Goal: Transaction & Acquisition: Obtain resource

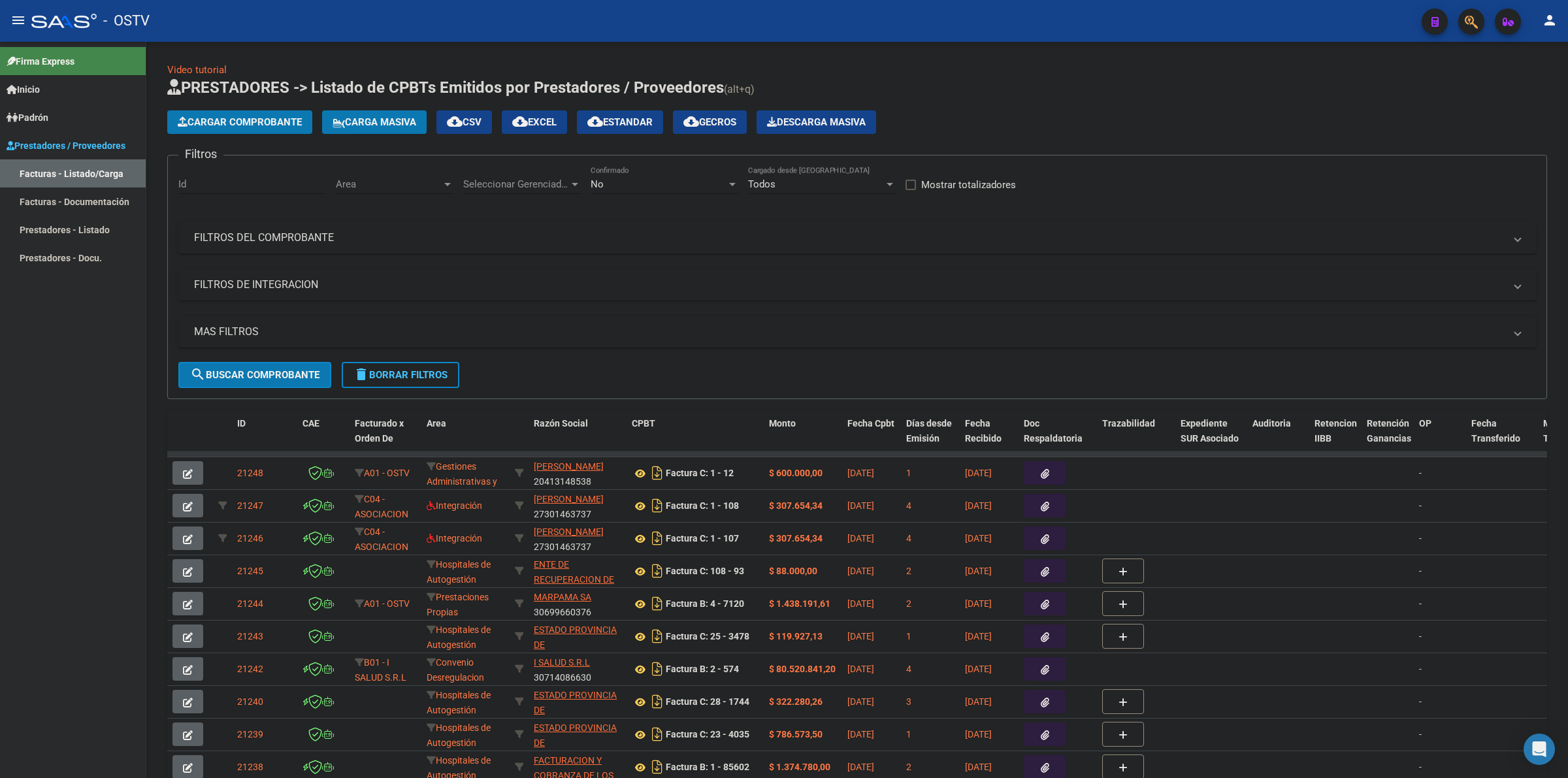
click at [24, 17] on mat-icon "menu" at bounding box center [18, 20] width 16 height 16
click at [23, 15] on mat-icon "menu" at bounding box center [18, 20] width 16 height 16
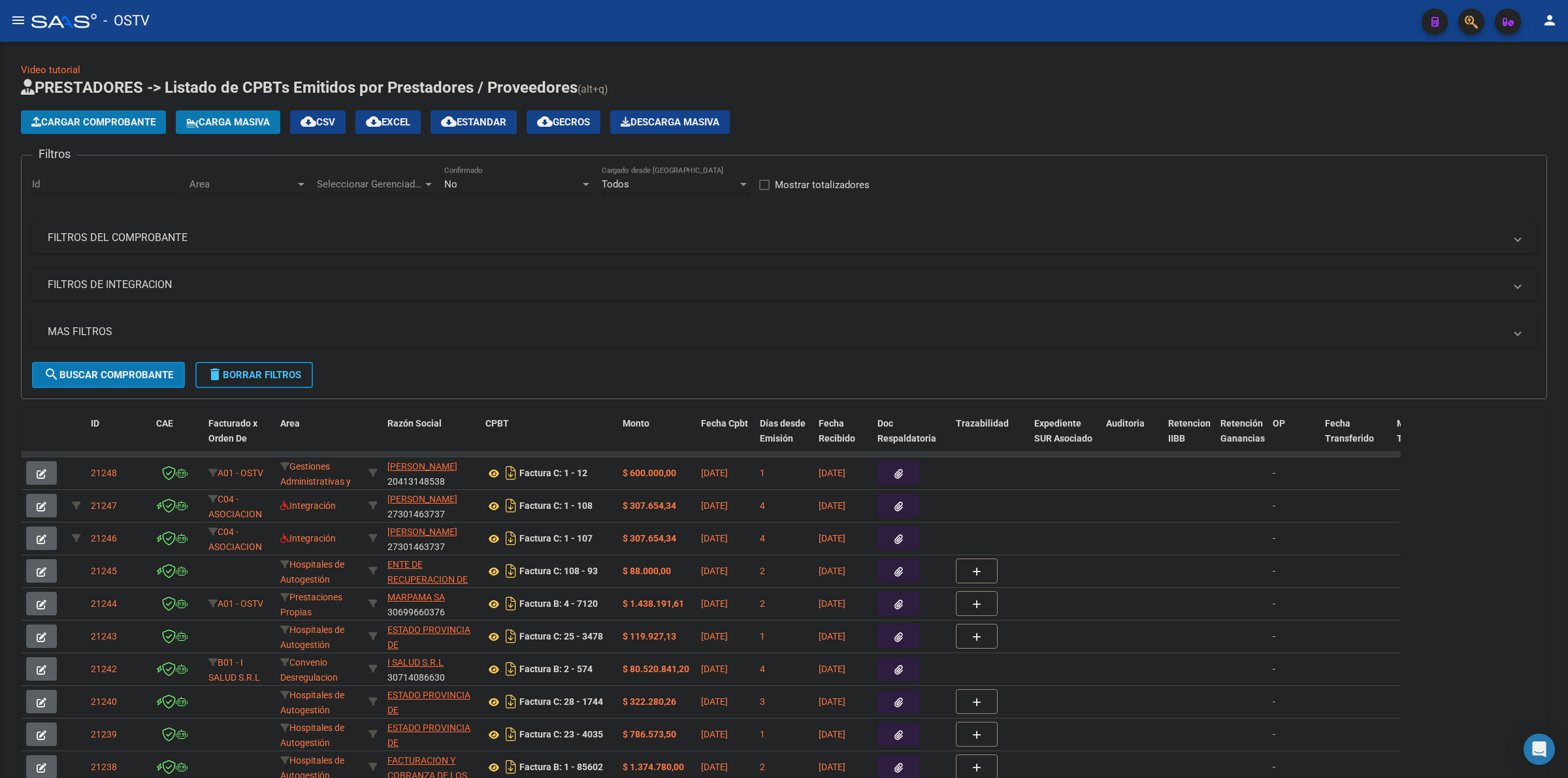
click at [225, 57] on div "Video tutorial PRESTADORES -> Listado de CPBTs Emitidos por Prestadores / Prove…" at bounding box center [784, 452] width 1568 height 821
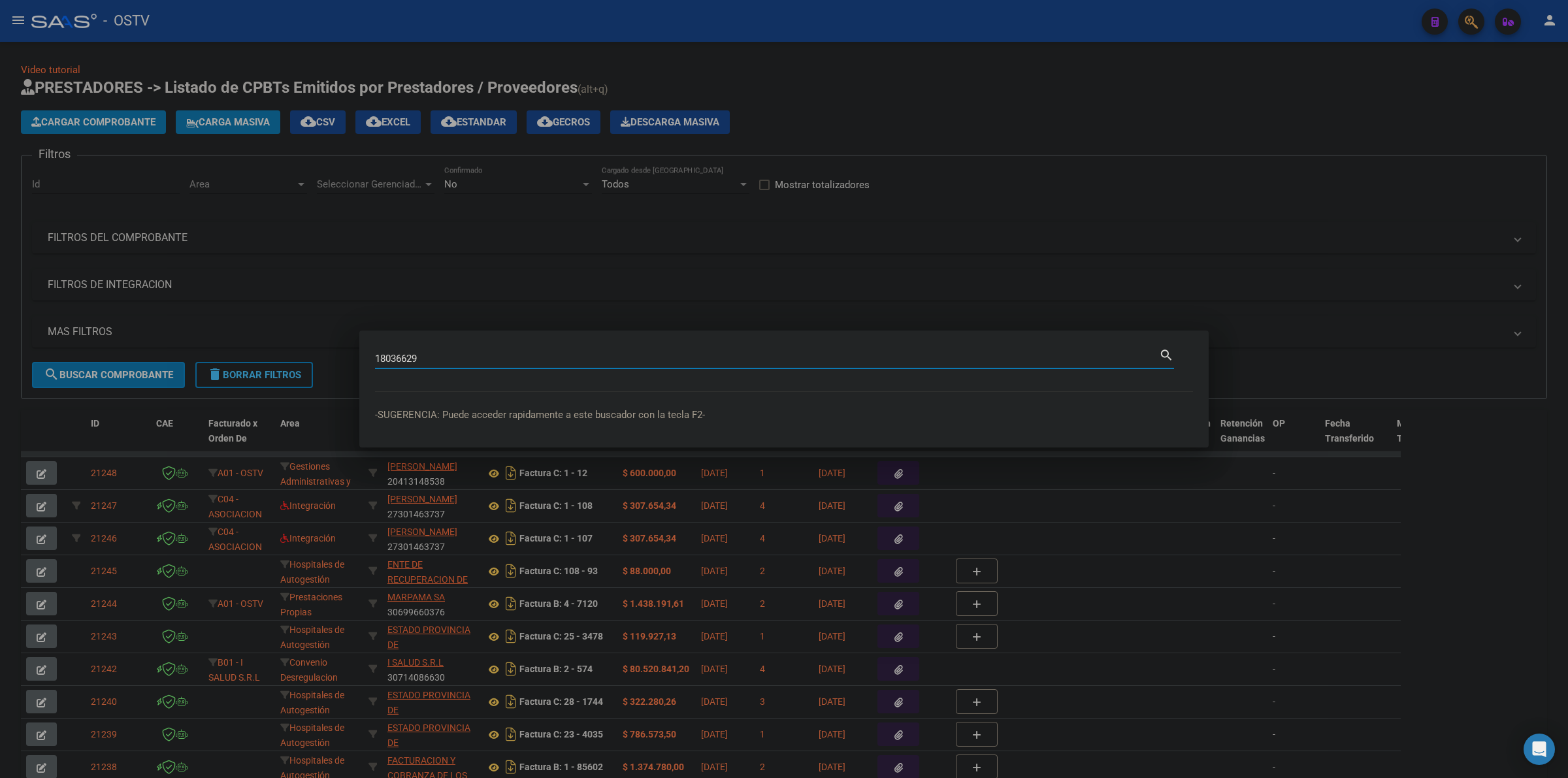
type input "18036629"
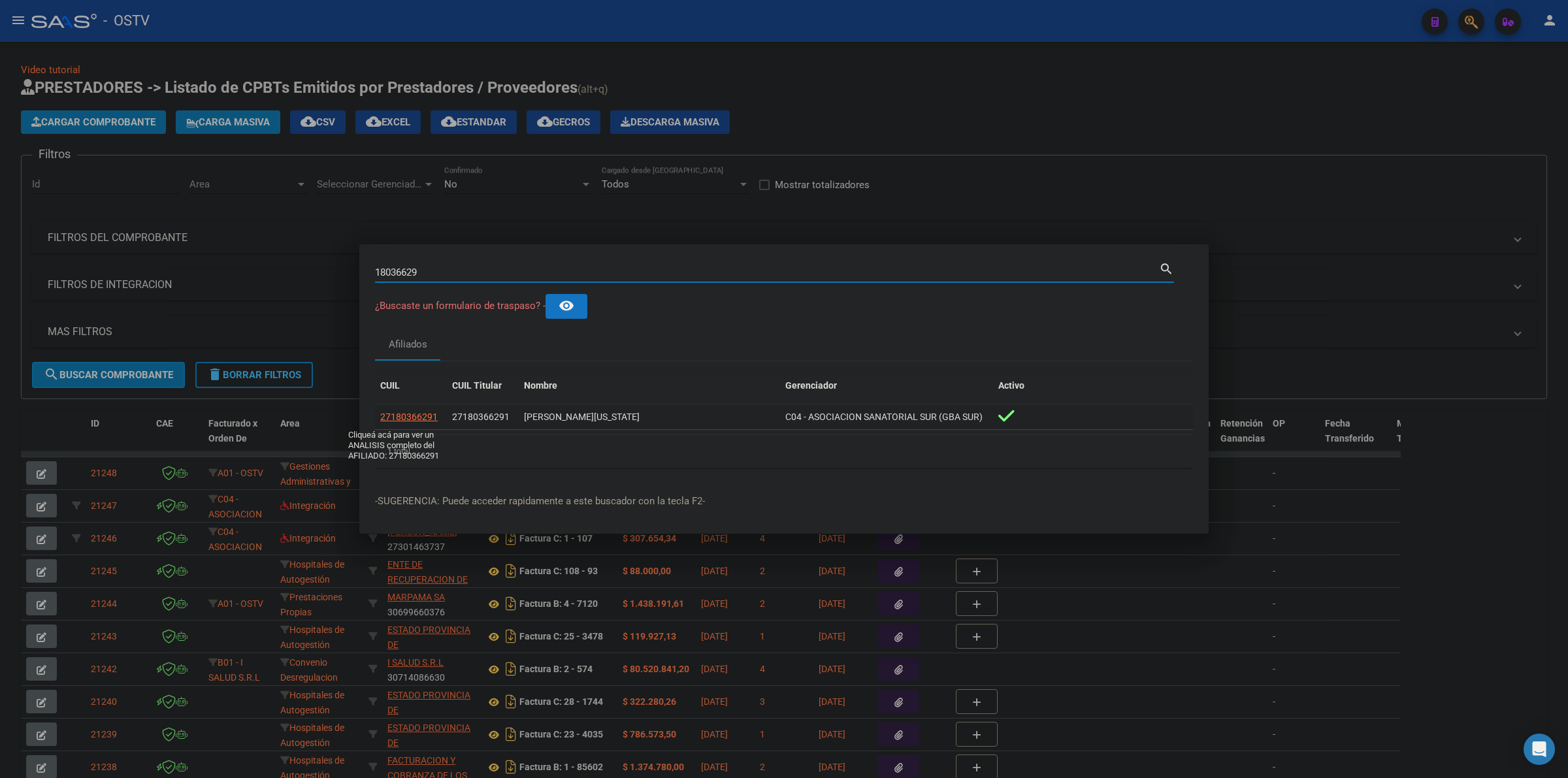
click at [420, 416] on span "27180366291" at bounding box center [408, 417] width 57 height 11
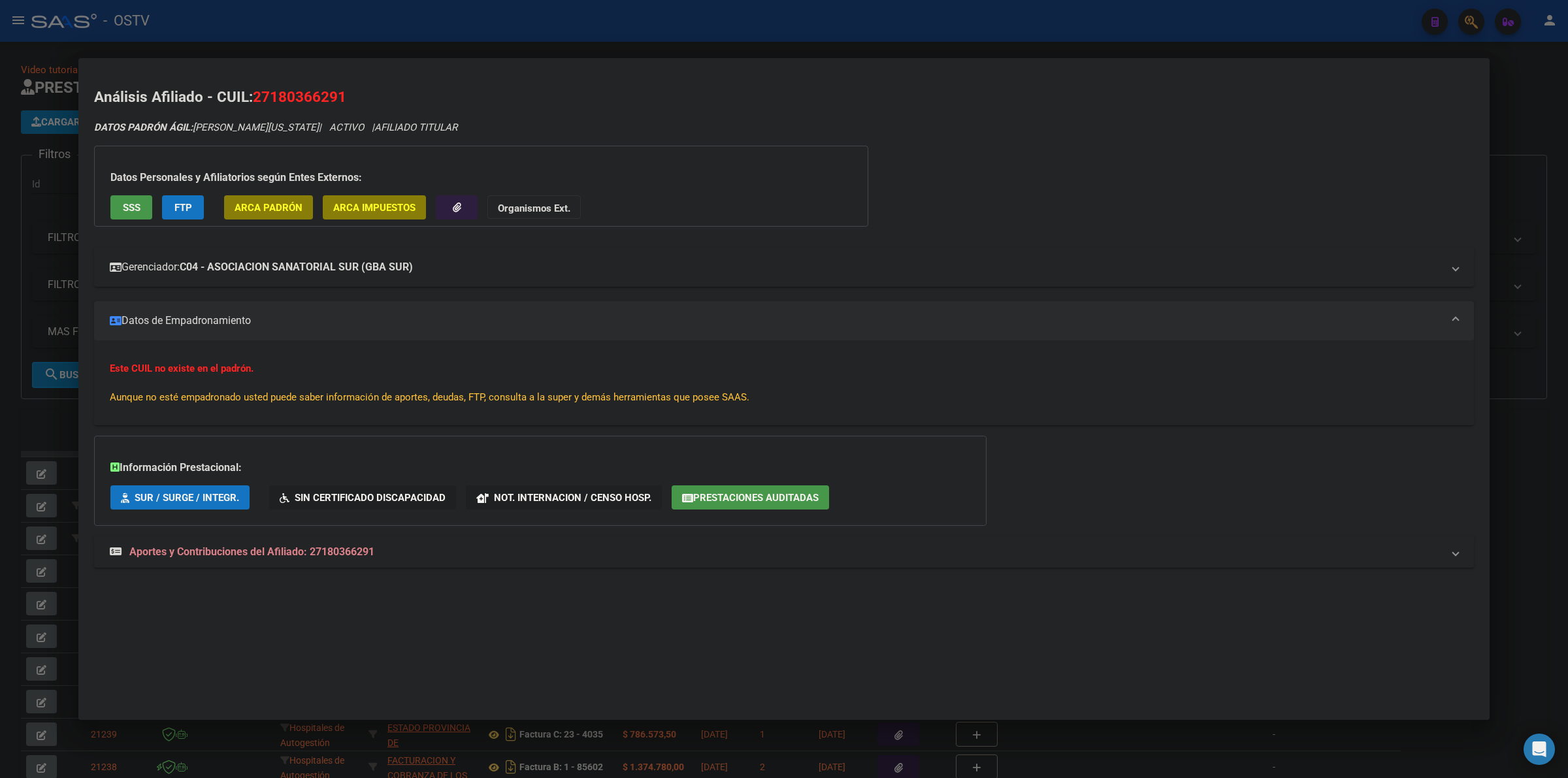
click at [625, 265] on mat-panel-title "Gerenciador: C04 - ASOCIACION SANATORIAL SUR (GBA SUR)" at bounding box center [776, 267] width 1333 height 16
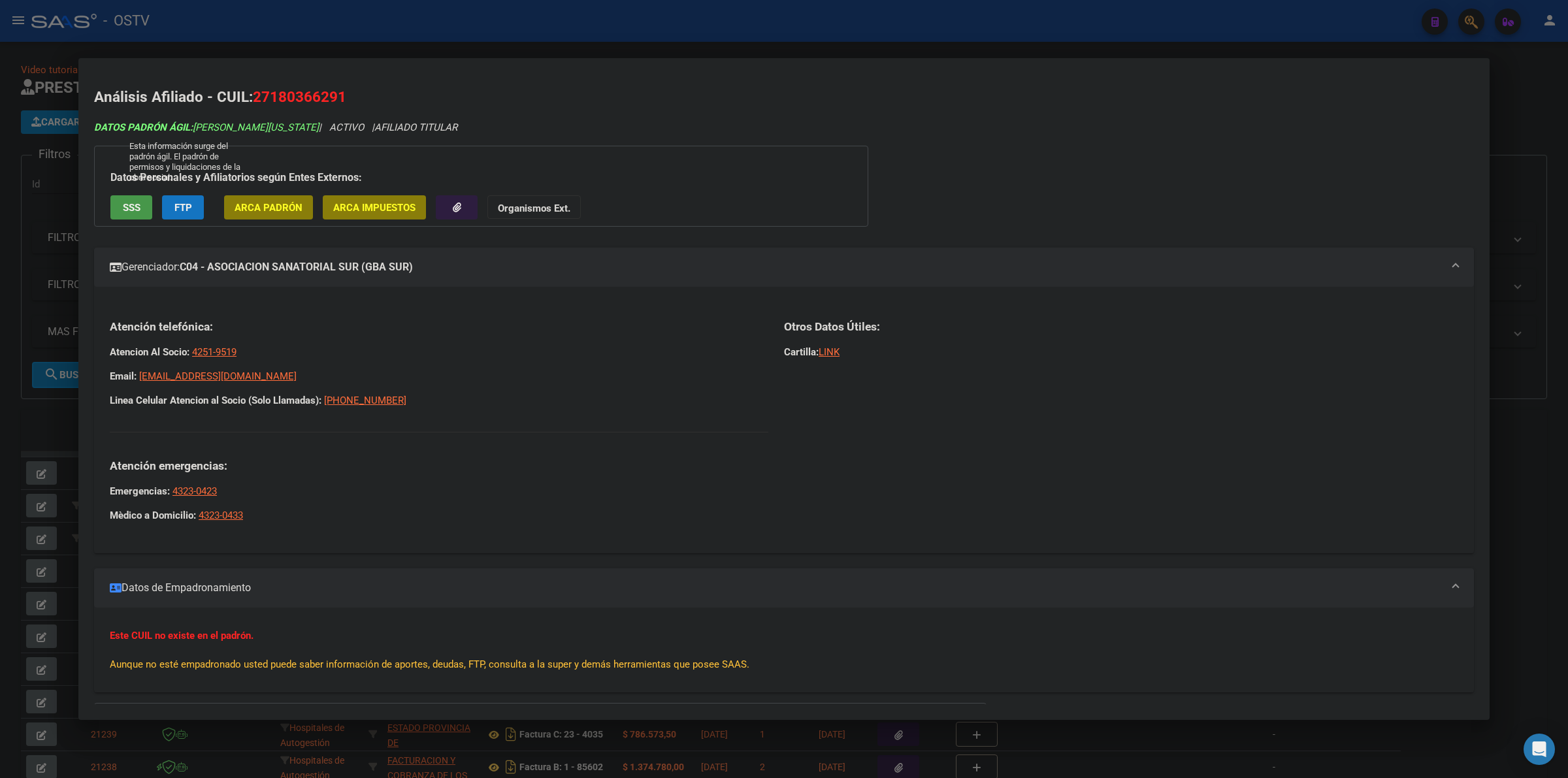
drag, startPoint x: 281, startPoint y: 130, endPoint x: 193, endPoint y: 128, distance: 88.0
click at [193, 128] on span "DATOS PADRÓN ÁGIL: [PERSON_NAME][US_STATE]" at bounding box center [206, 127] width 225 height 12
click at [445, 131] on div "DATOS PADRÓN ÁGIL: [PERSON_NAME][US_STATE] | ACTIVO | AFILIADO TITULAR" at bounding box center [784, 128] width 1380 height 15
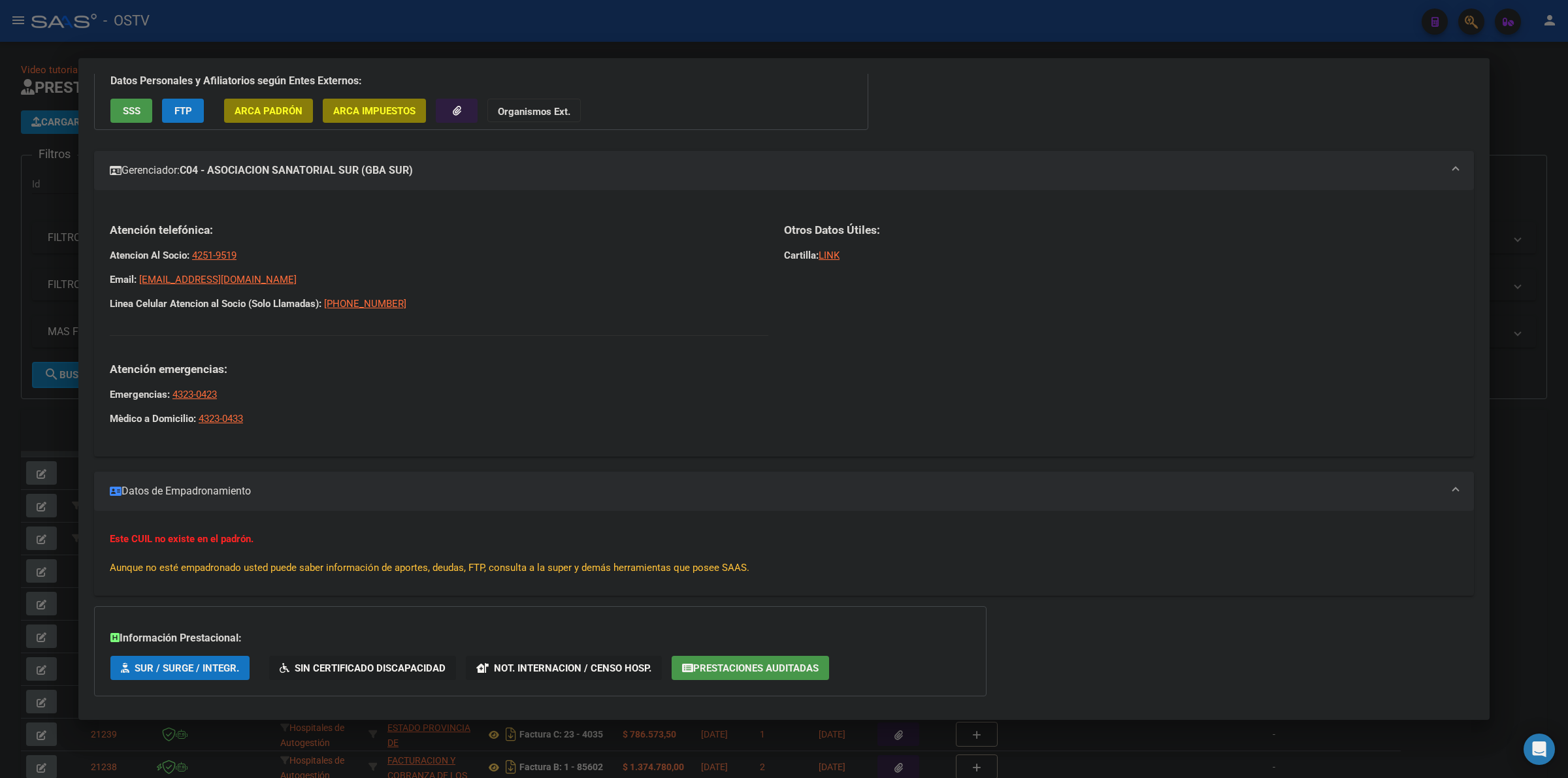
scroll to position [78, 0]
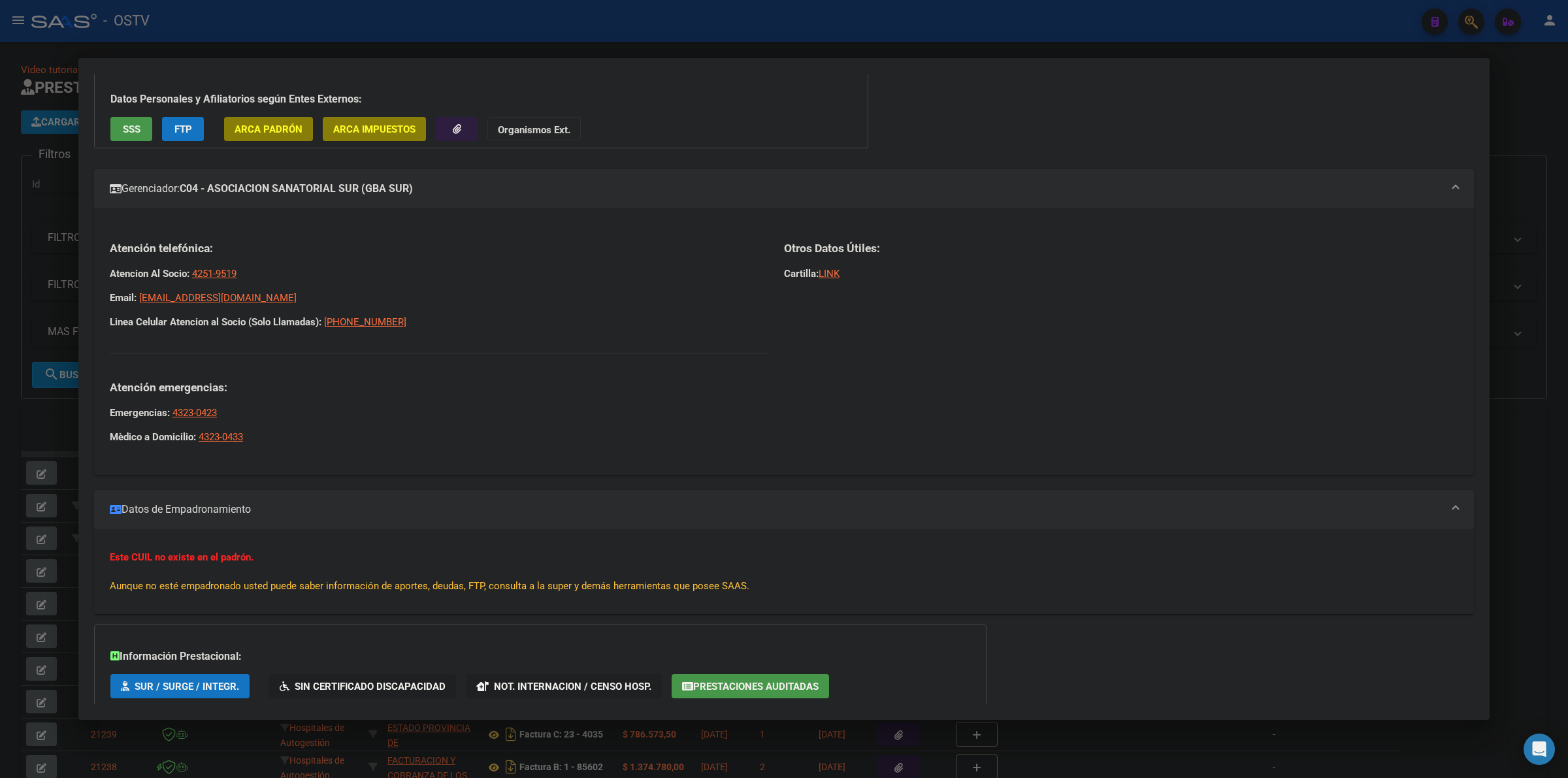
click at [413, 196] on strong "C04 - ASOCIACION SANATORIAL SUR (GBA SUR)" at bounding box center [296, 189] width 233 height 16
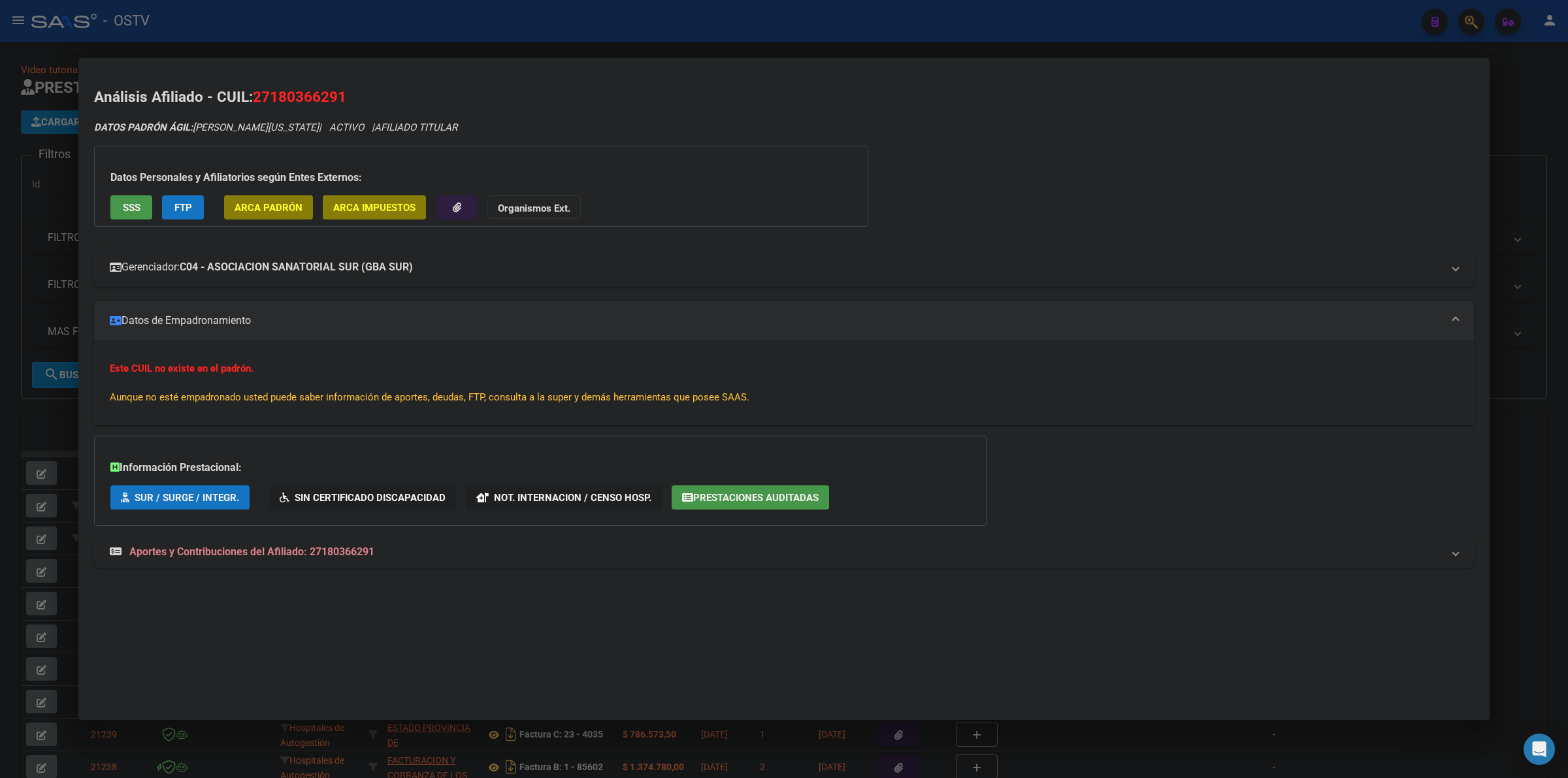
click at [478, 270] on mat-panel-title "Gerenciador: C04 - ASOCIACION SANATORIAL SUR (GBA SUR)" at bounding box center [776, 267] width 1333 height 16
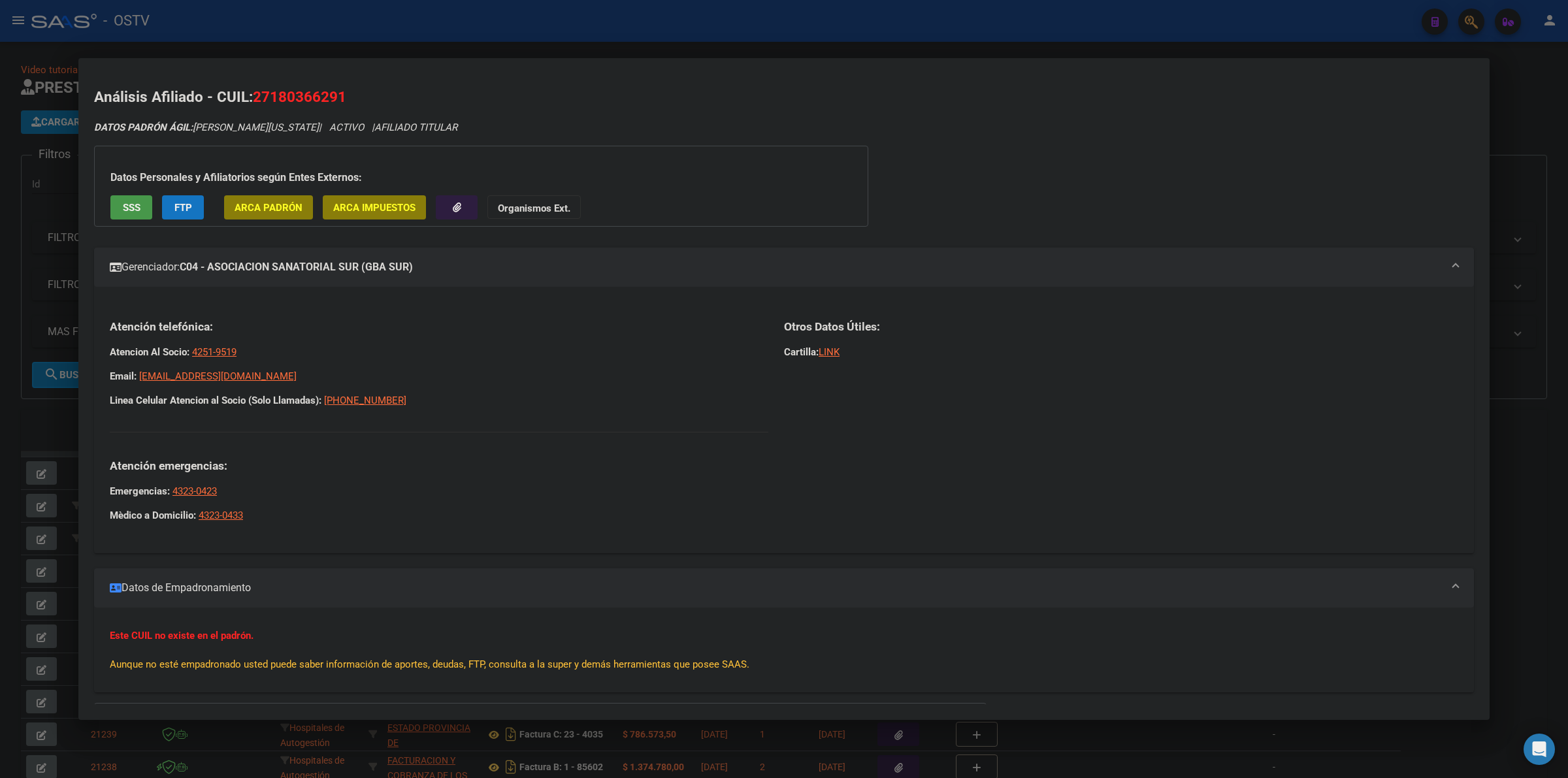
click at [331, 265] on strong "C04 - ASOCIACION SANATORIAL SUR (GBA SUR)" at bounding box center [296, 267] width 233 height 16
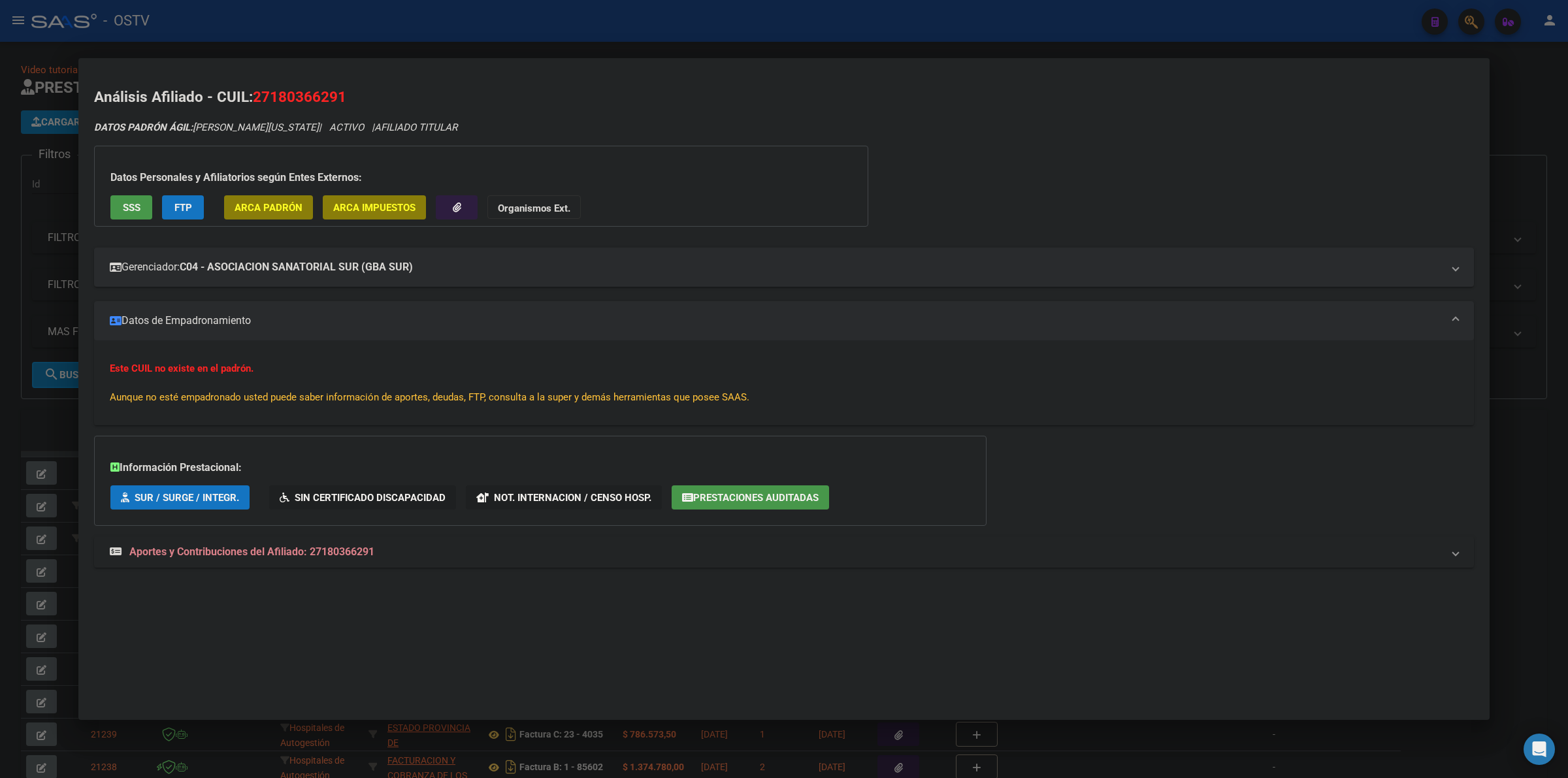
drag, startPoint x: 279, startPoint y: 368, endPoint x: 90, endPoint y: 368, distance: 189.0
click at [90, 368] on mat-dialog-content "Análisis Afiliado - CUIL: 27180366291 DATOS PADRÓN ÁGIL: [PERSON_NAME][US_STATE…" at bounding box center [784, 335] width 1411 height 523
click at [320, 354] on div "Este CUIL no existe en el padrón. Aunque no esté empadronado usted puede saber …" at bounding box center [784, 383] width 1380 height 85
click at [321, 312] on mat-expansion-panel-header "Datos de Empadronamiento" at bounding box center [784, 320] width 1380 height 39
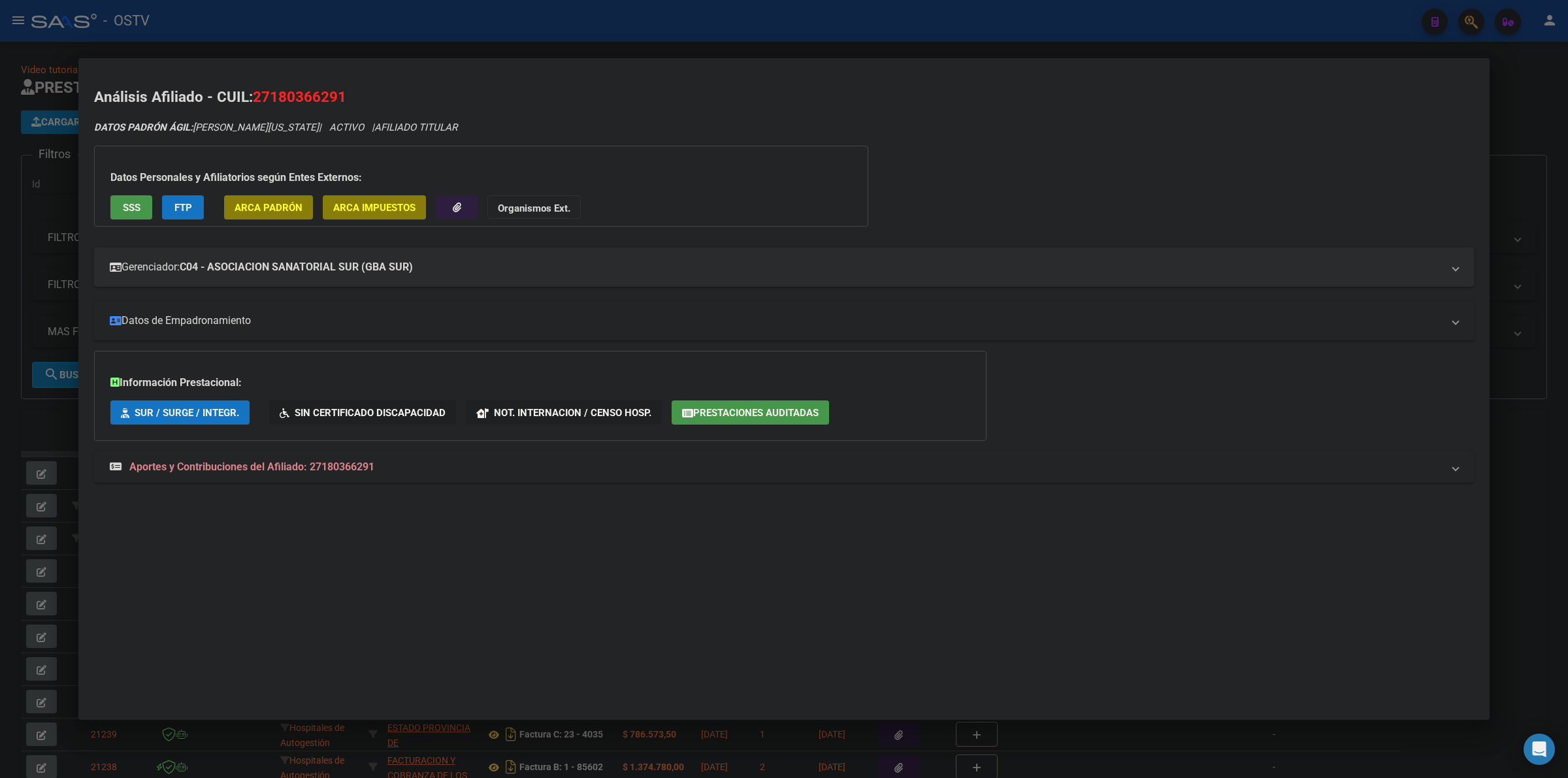
click at [315, 318] on mat-panel-title "Datos de Empadronamiento" at bounding box center [776, 320] width 1333 height 16
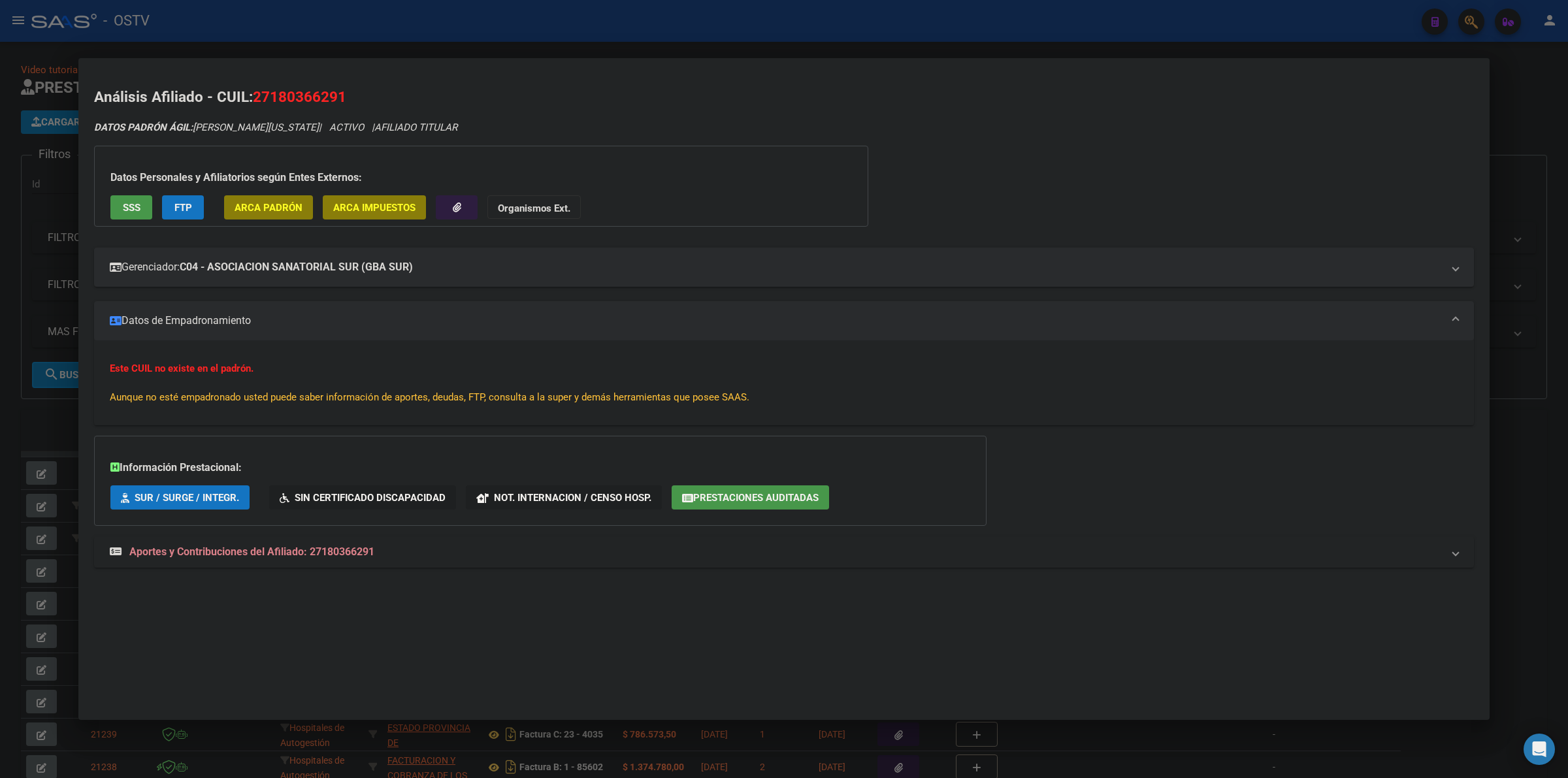
drag, startPoint x: 270, startPoint y: 97, endPoint x: 279, endPoint y: 99, distance: 9.2
click at [279, 99] on span "27180366291" at bounding box center [299, 97] width 93 height 17
click at [273, 96] on span "27180366291" at bounding box center [299, 97] width 93 height 17
drag, startPoint x: 273, startPoint y: 96, endPoint x: 292, endPoint y: 99, distance: 19.2
click at [292, 99] on span "27180366291" at bounding box center [299, 97] width 93 height 17
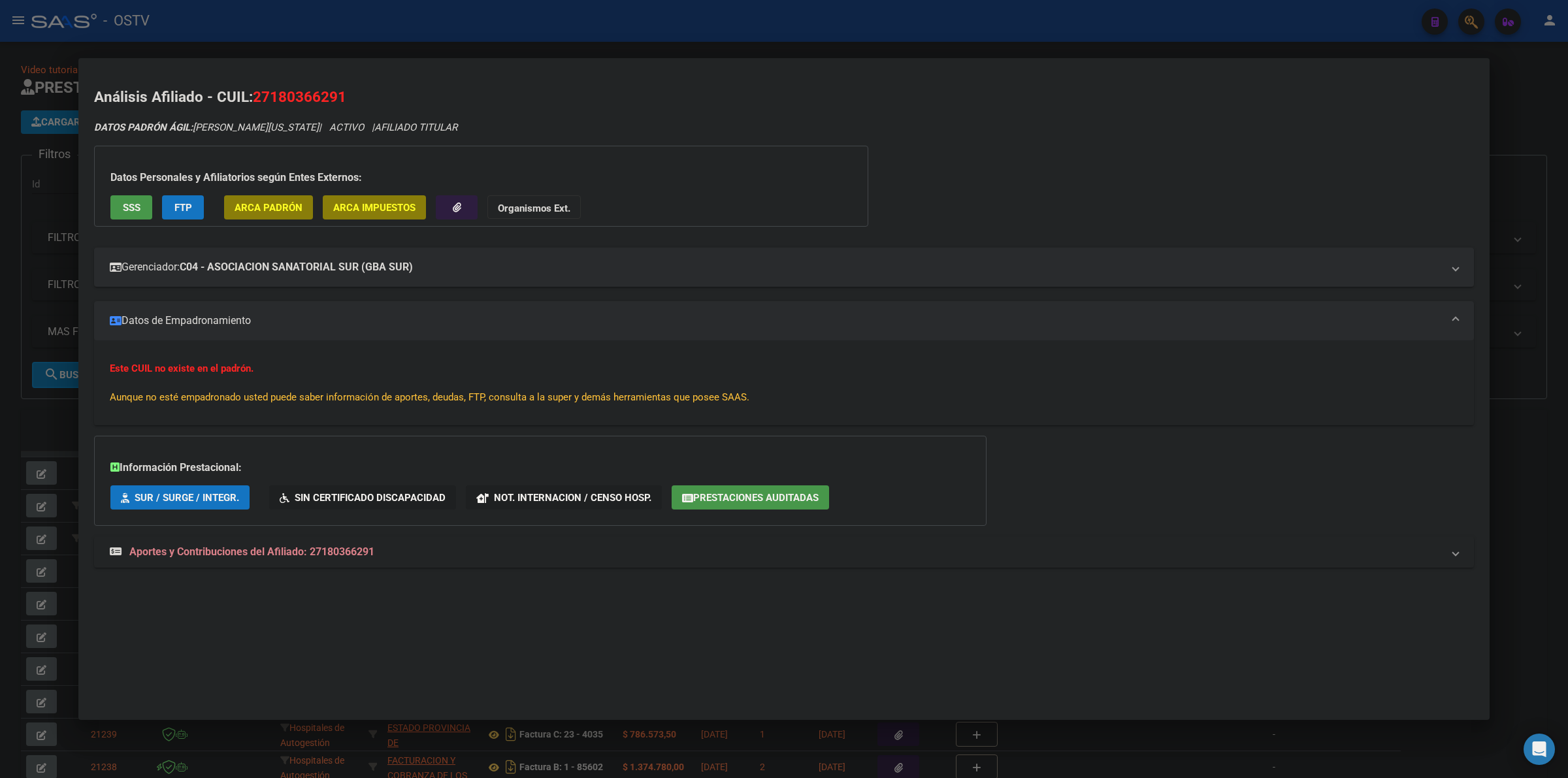
click at [292, 99] on span "27180366291" at bounding box center [299, 97] width 93 height 17
drag, startPoint x: 271, startPoint y: 96, endPoint x: 341, endPoint y: 102, distance: 70.3
click at [341, 102] on span "27180366291" at bounding box center [299, 97] width 93 height 17
click at [439, 260] on mat-panel-title "Gerenciador: C04 - ASOCIACION SANATORIAL SUR (GBA SUR)" at bounding box center [776, 267] width 1333 height 16
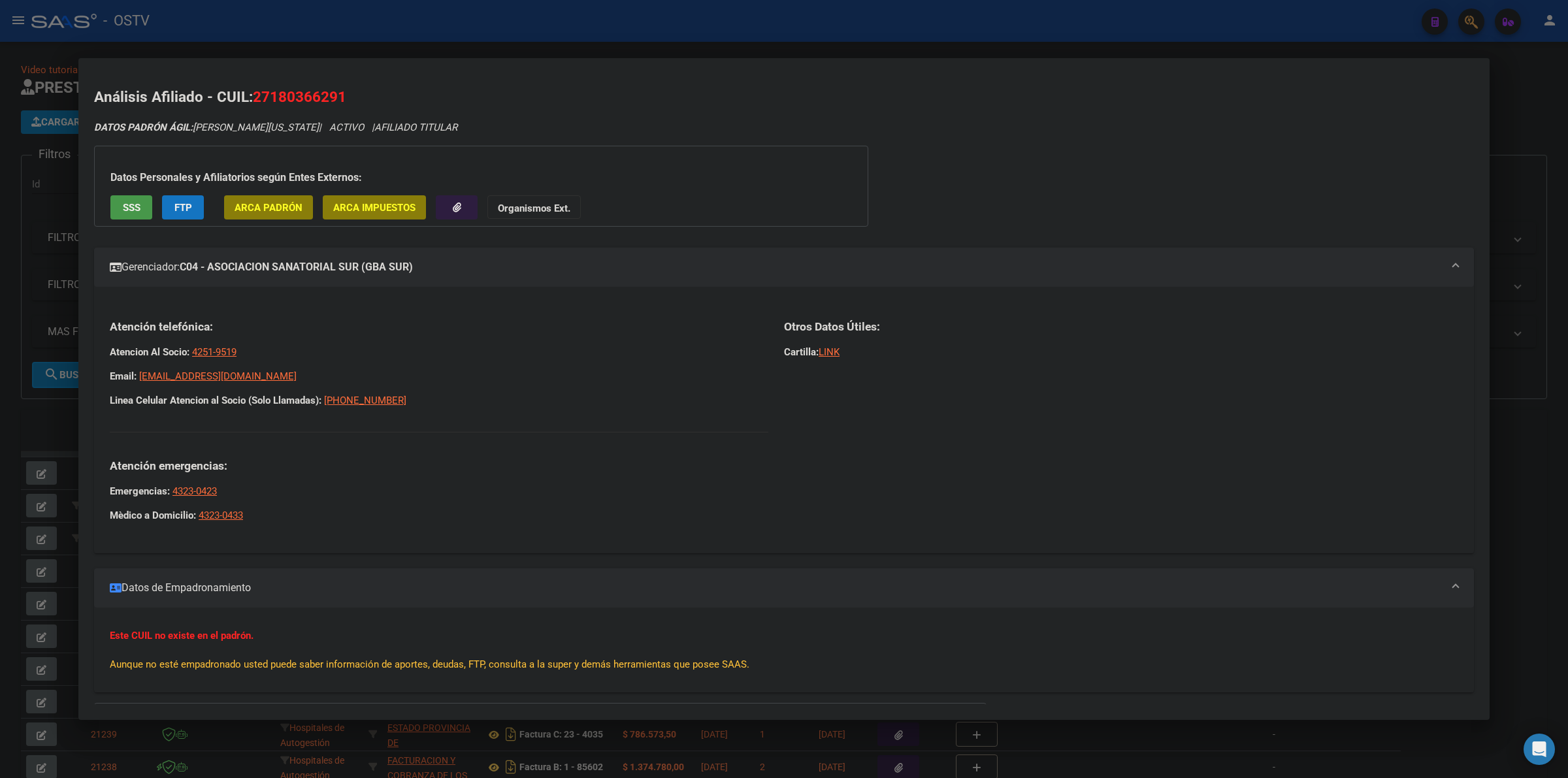
click at [438, 258] on mat-expansion-panel-header "Gerenciador: C04 - ASOCIACION SANATORIAL SUR (GBA SUR)" at bounding box center [784, 267] width 1380 height 39
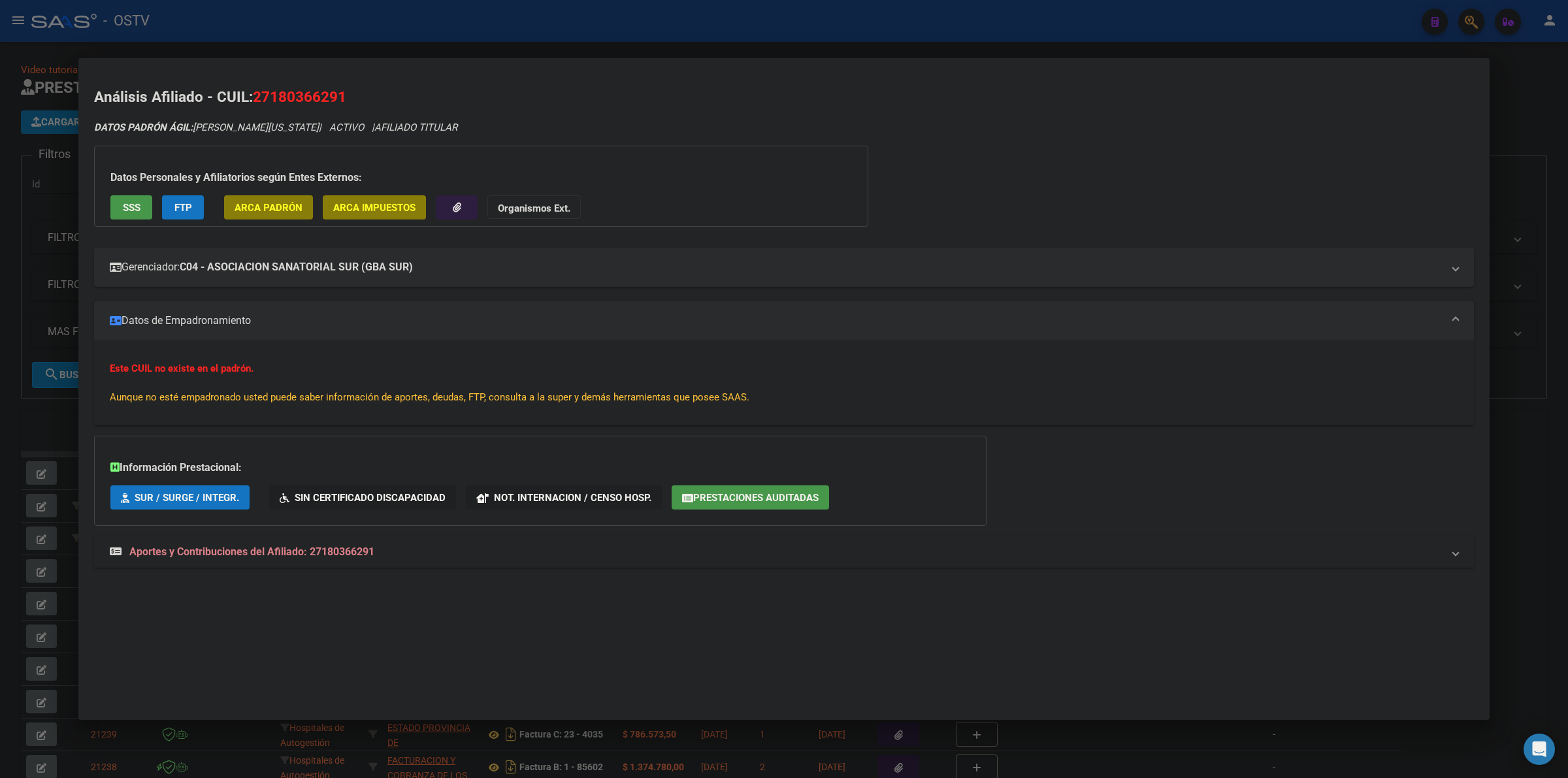
click at [330, 556] on span "Aportes y Contribuciones del Afiliado: 27180366291" at bounding box center [252, 552] width 245 height 12
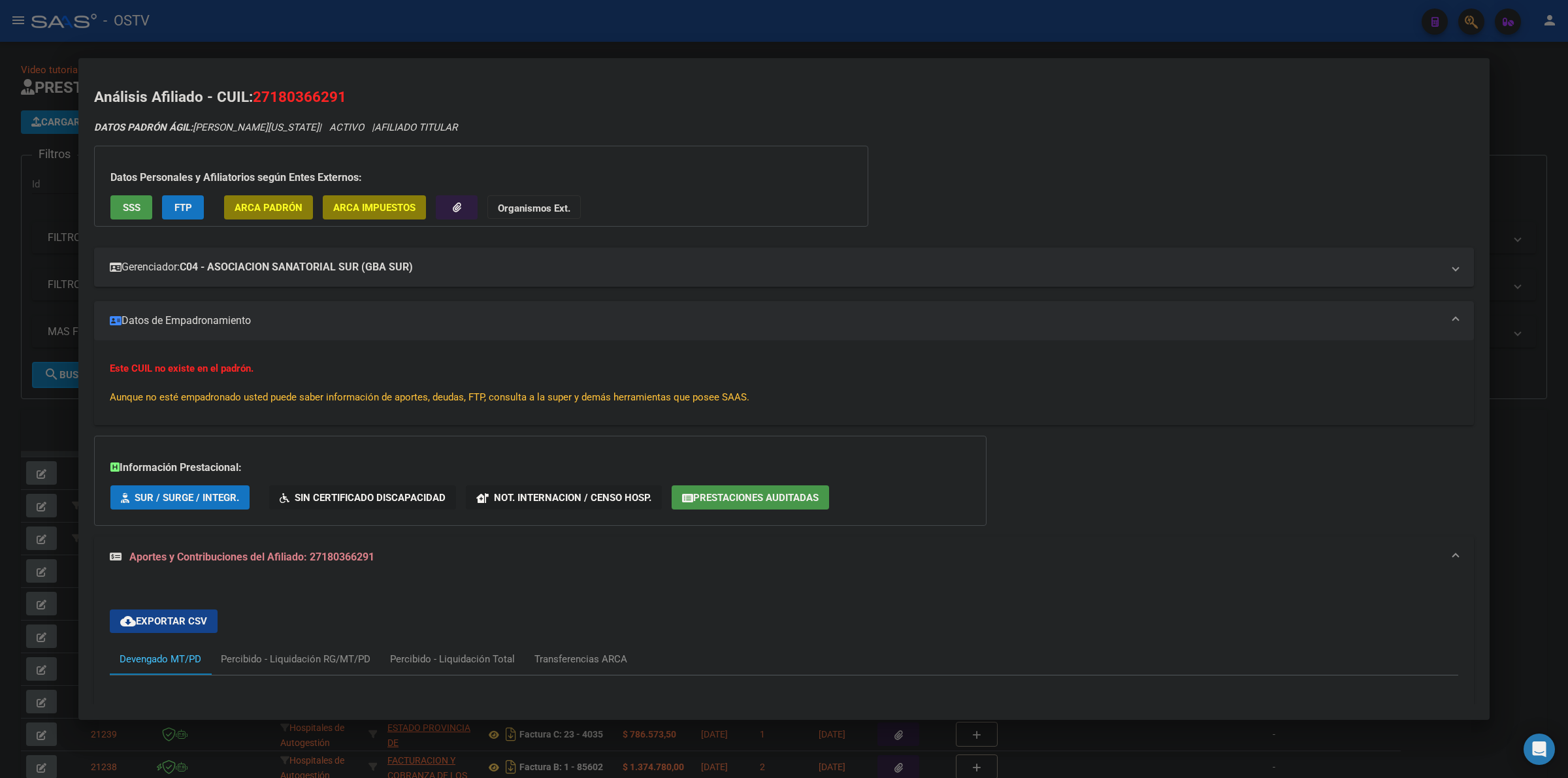
click at [693, 35] on div at bounding box center [784, 389] width 1568 height 778
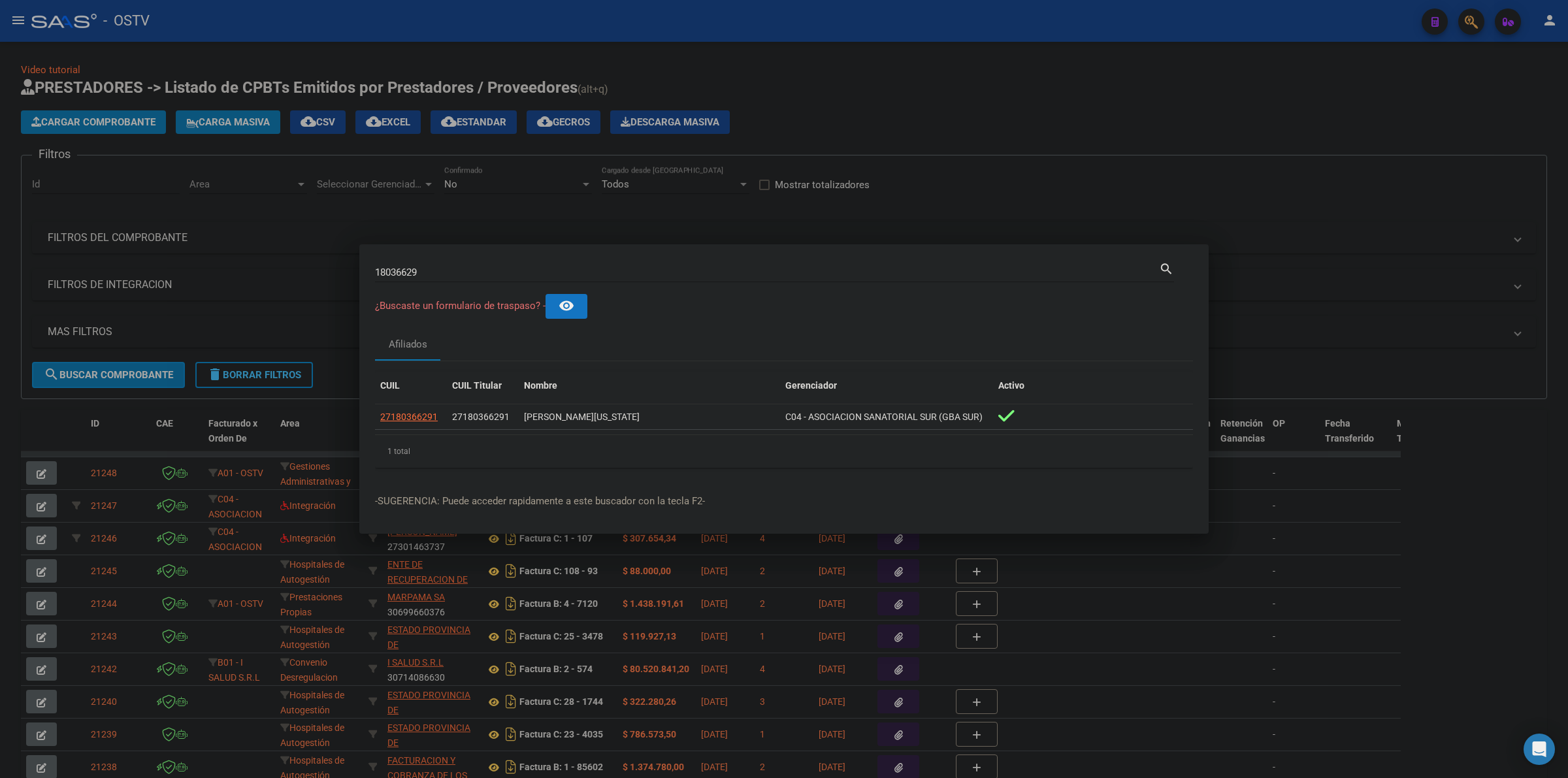
click at [693, 35] on div at bounding box center [784, 389] width 1568 height 778
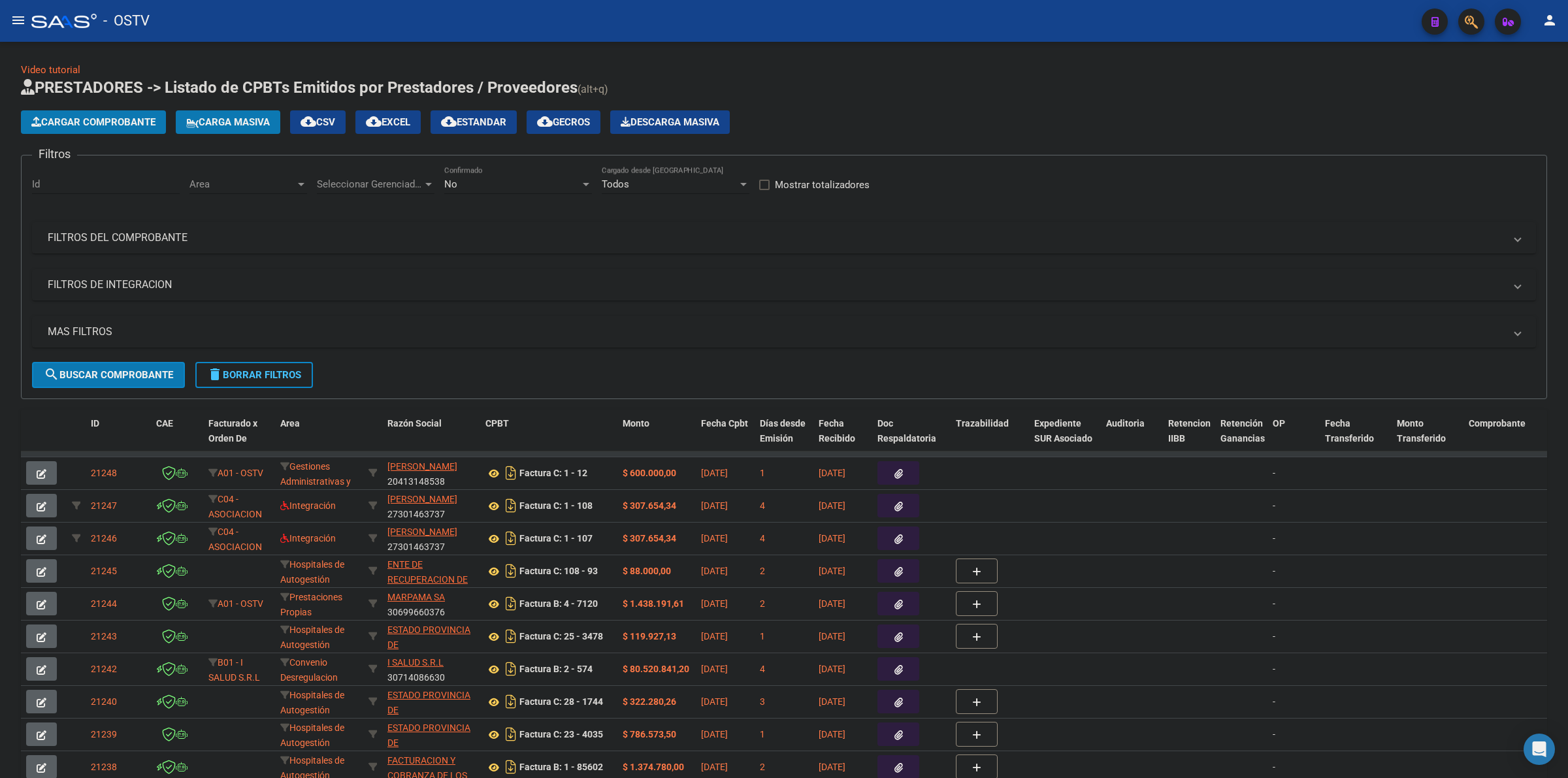
click at [507, 124] on span "cloud_download Estandar" at bounding box center [473, 122] width 66 height 12
click at [452, 190] on div "No Confirmado" at bounding box center [517, 180] width 147 height 28
click at [455, 127] on span "Todos" at bounding box center [517, 124] width 147 height 29
click at [377, 185] on span "Seleccionar Gerenciador" at bounding box center [369, 184] width 106 height 12
click at [334, 203] on span "Todos" at bounding box center [408, 212] width 183 height 29
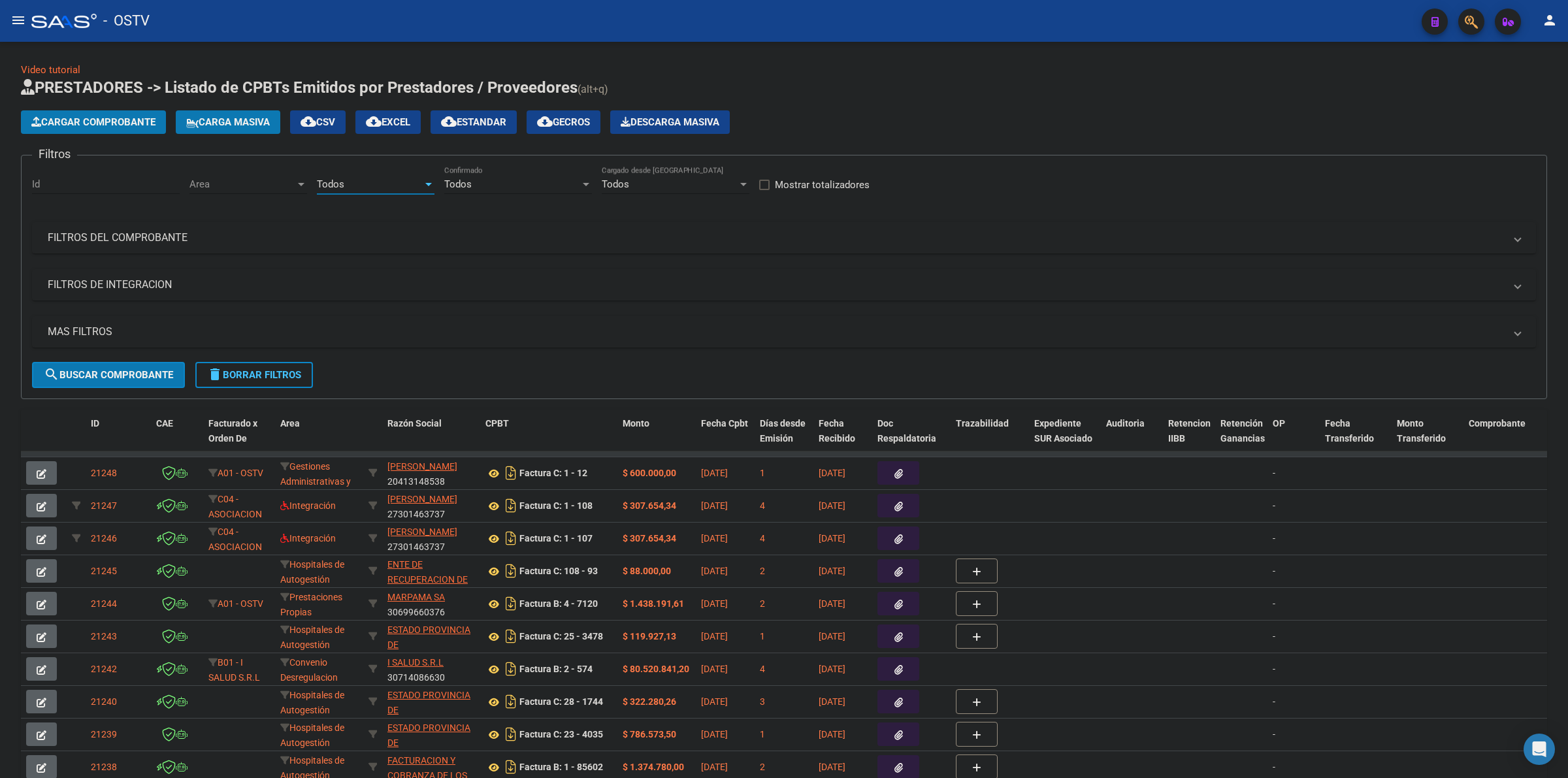
click at [260, 181] on span "Area" at bounding box center [242, 184] width 106 height 12
drag, startPoint x: 244, startPoint y: 212, endPoint x: 126, endPoint y: 297, distance: 145.4
click at [243, 212] on span "Todos" at bounding box center [275, 212] width 171 height 29
click at [117, 321] on mat-expansion-panel-header "MAS FILTROS" at bounding box center [784, 332] width 1504 height 32
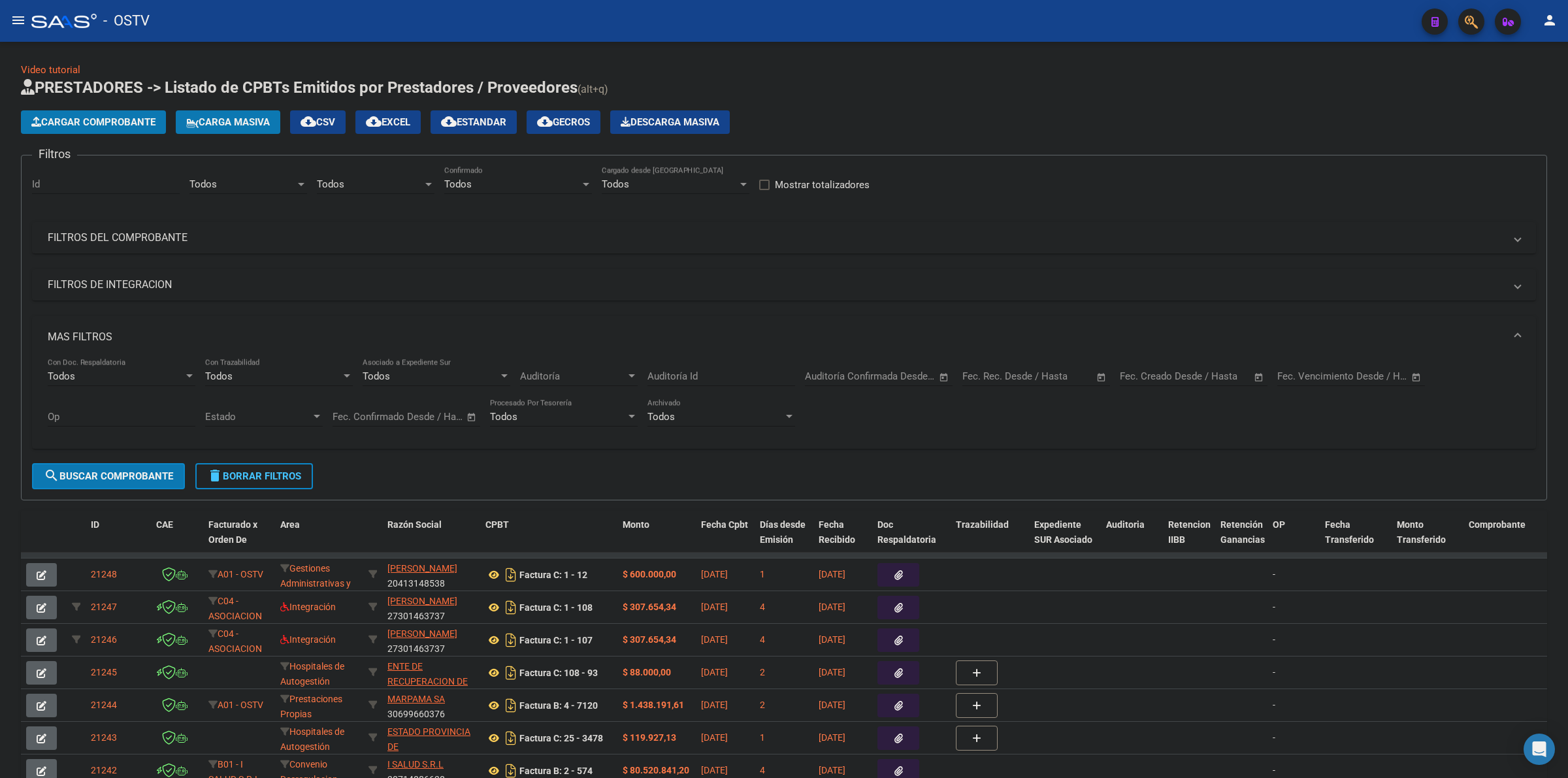
click at [1164, 381] on div "Fecha inicio – Fecha fin Fec. Creado Desde / Hasta" at bounding box center [1185, 372] width 132 height 28
click at [1163, 379] on input "text" at bounding box center [1146, 376] width 53 height 12
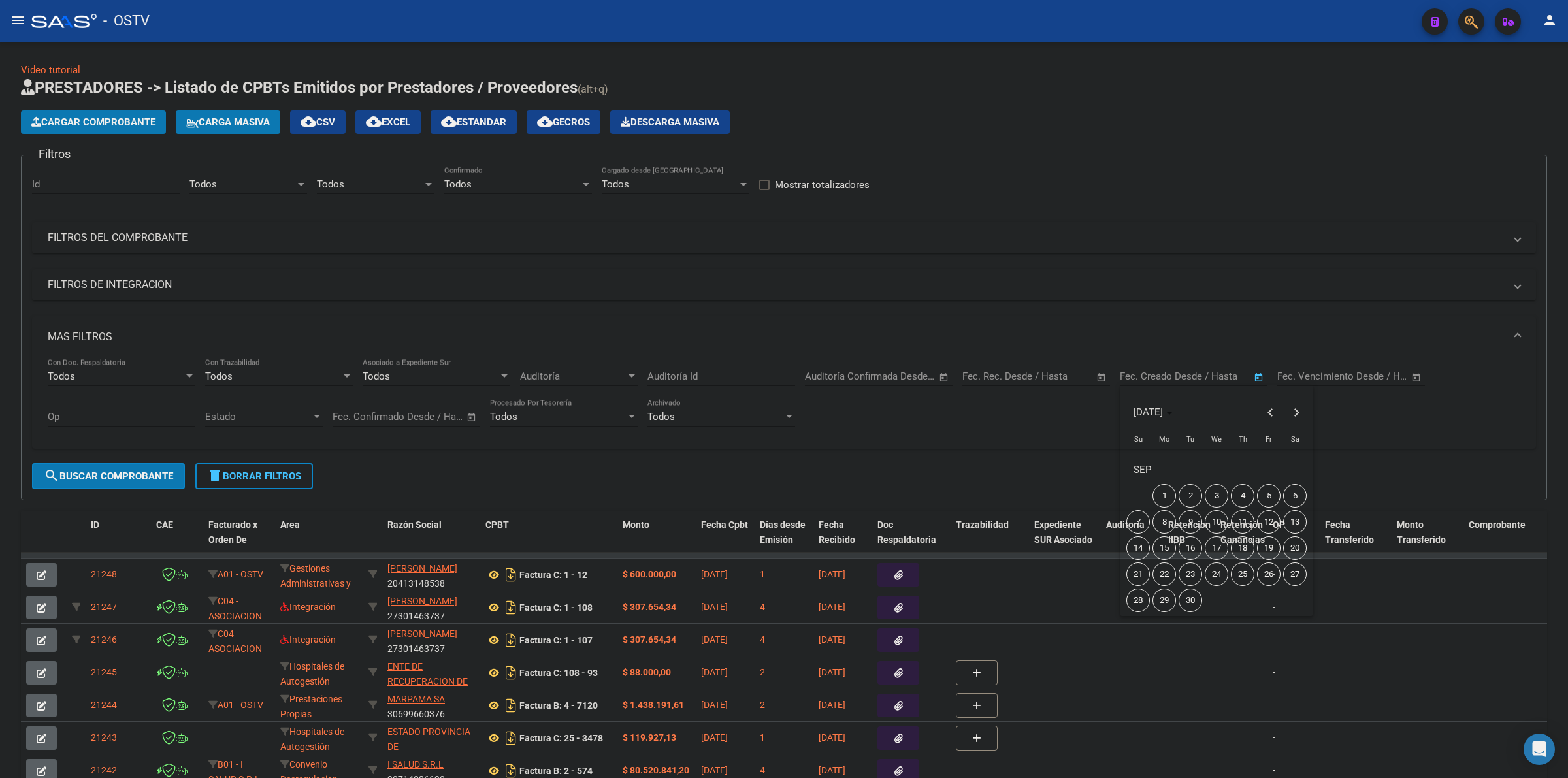
click at [1244, 524] on span "11" at bounding box center [1243, 522] width 23 height 23
type input "[DATE]"
click at [1244, 524] on span "11" at bounding box center [1243, 522] width 23 height 23
type input "[DATE]"
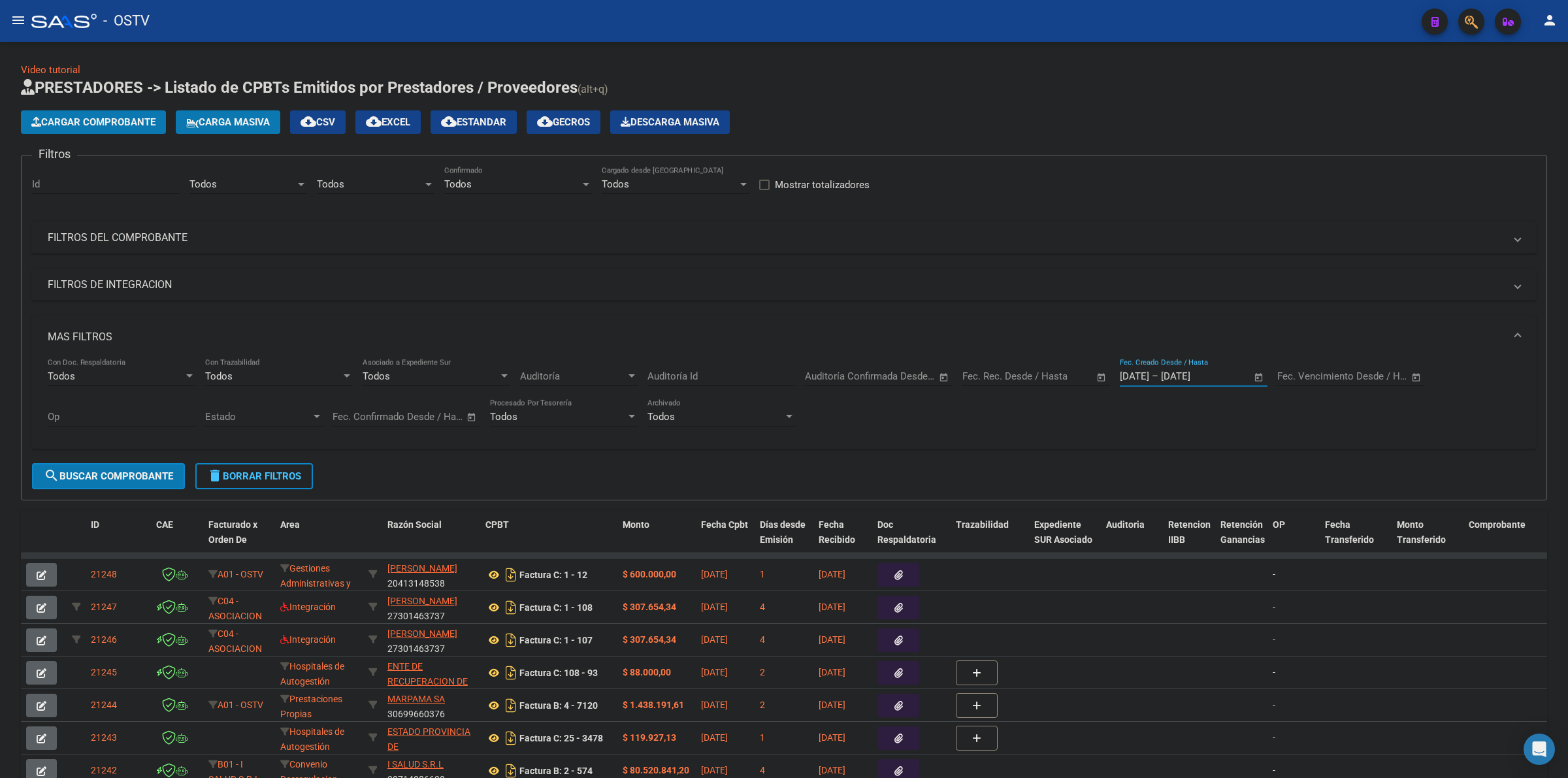
click at [166, 474] on span "search Buscar Comprobante" at bounding box center [109, 476] width 130 height 12
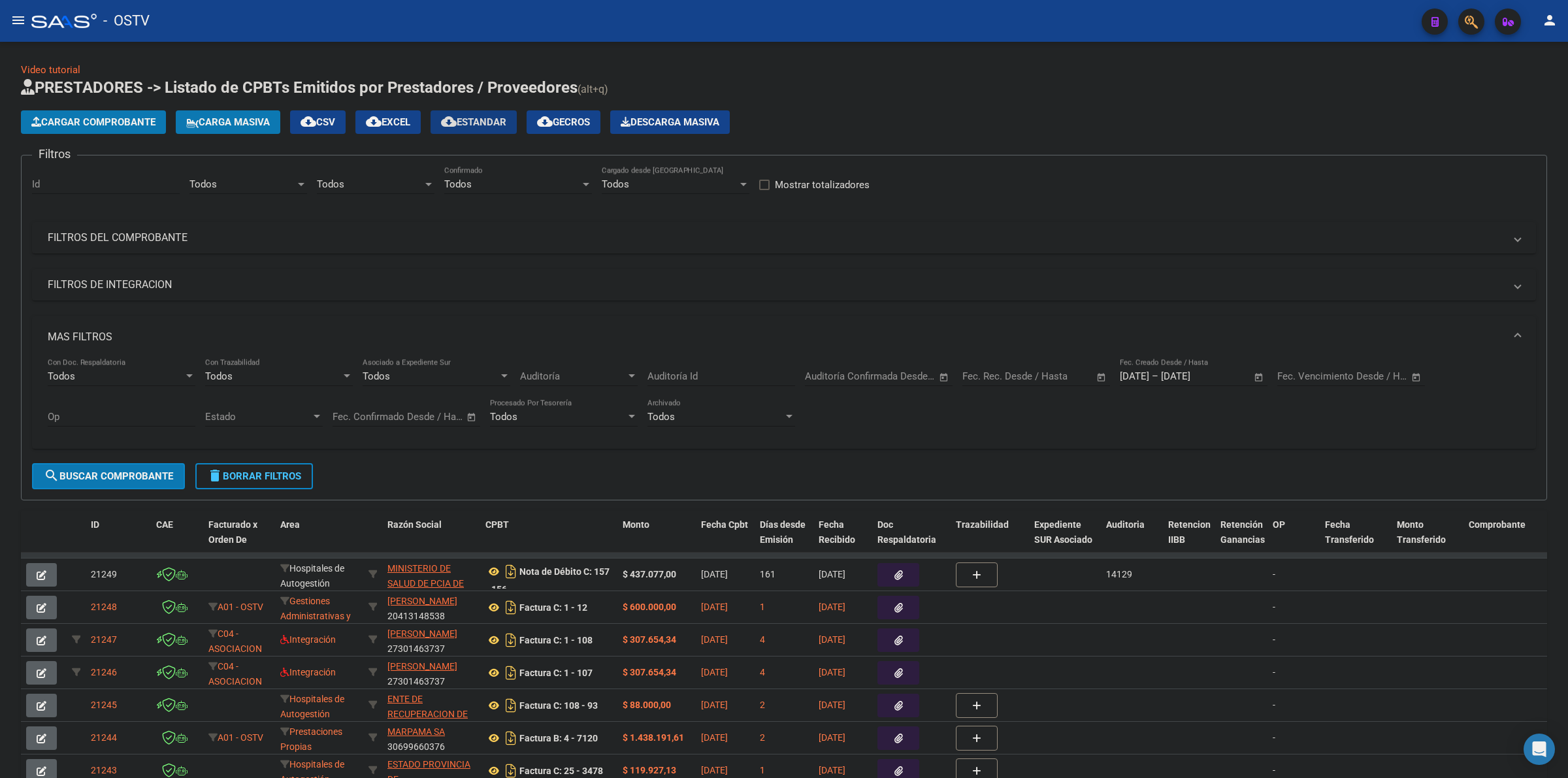
click at [507, 121] on span "cloud_download Estandar" at bounding box center [473, 122] width 66 height 12
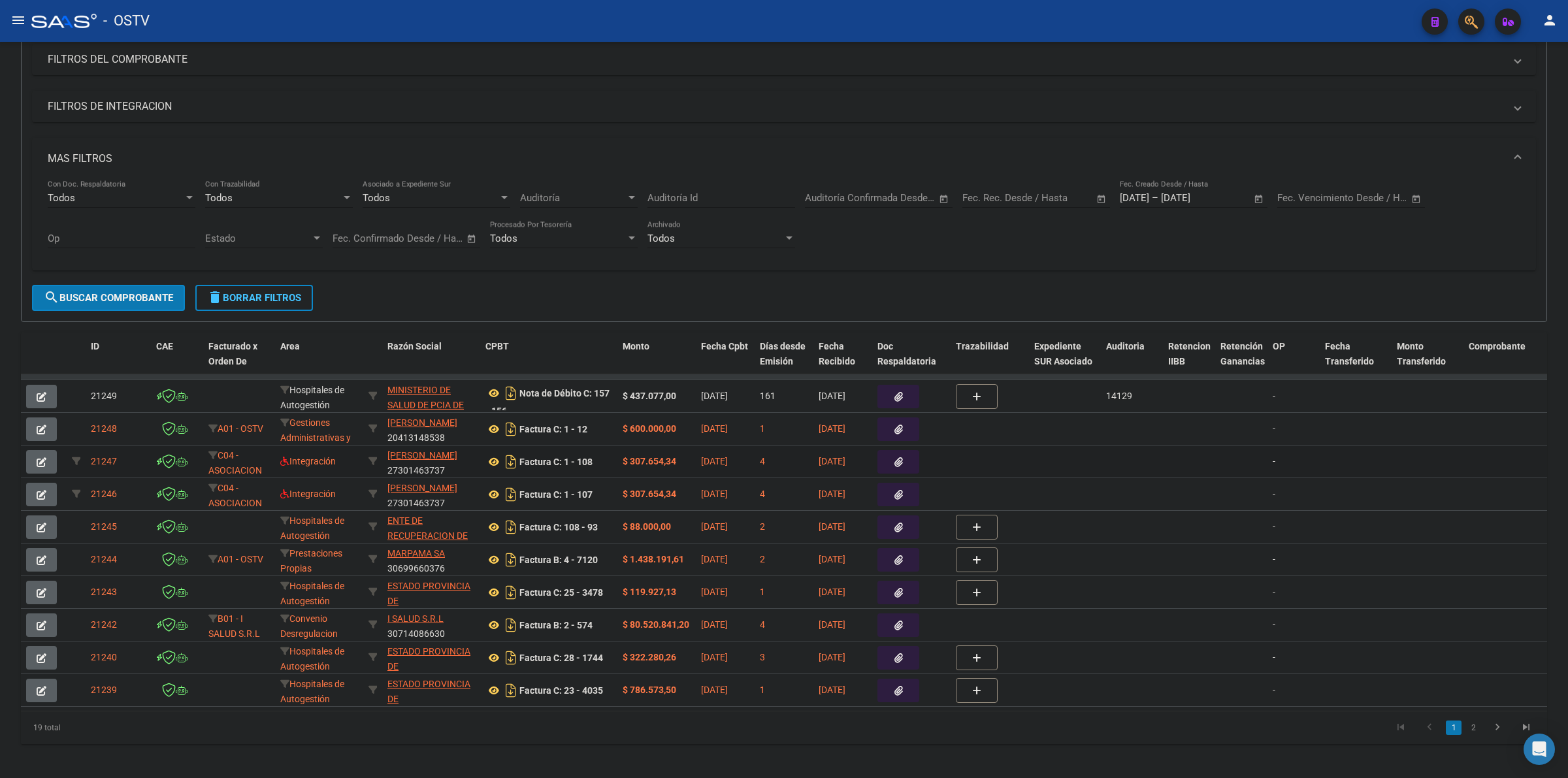
scroll to position [196, 0]
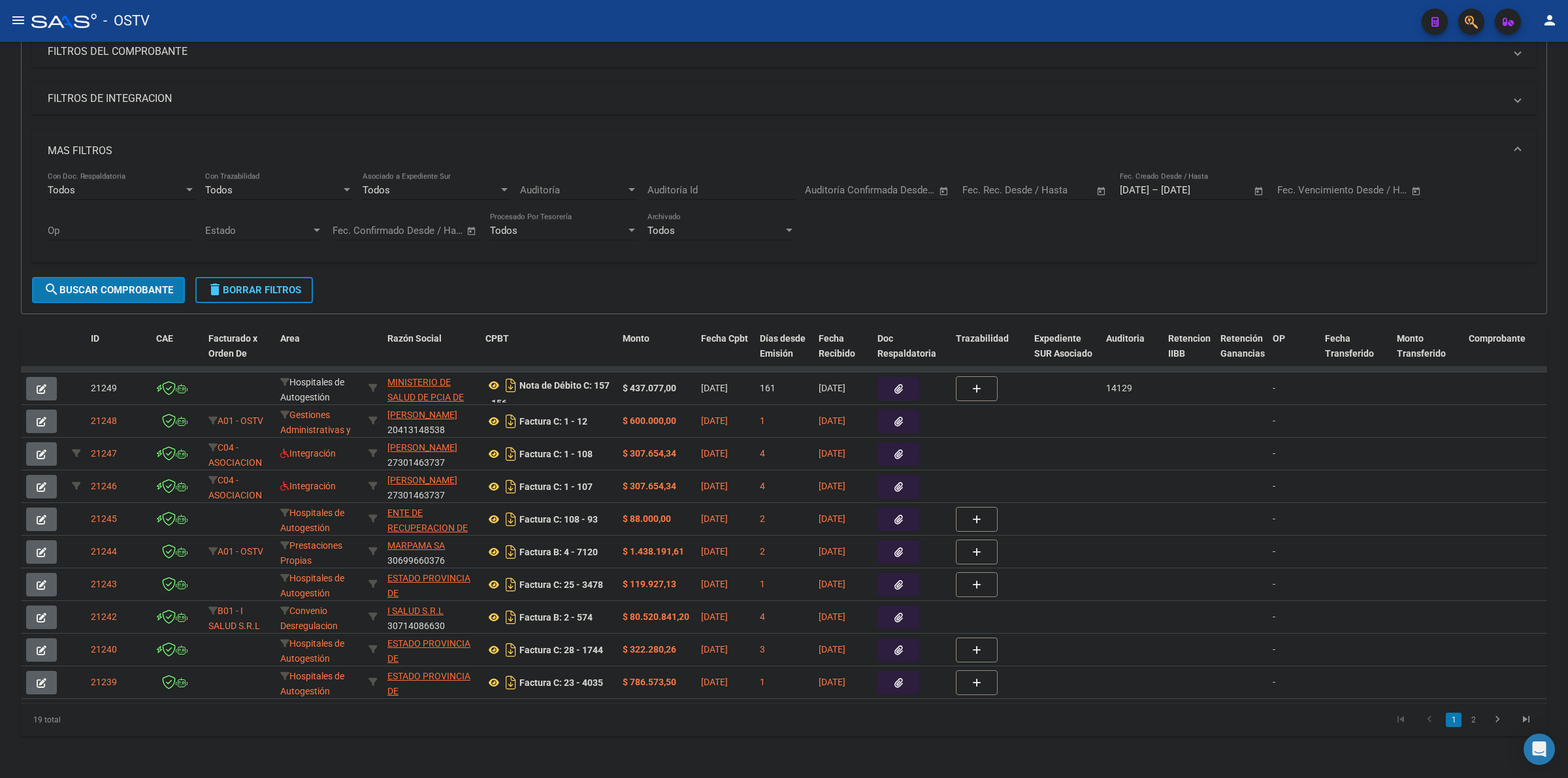
click at [1210, 53] on mat-expansion-panel-header "FILTROS DEL COMPROBANTE" at bounding box center [784, 52] width 1504 height 32
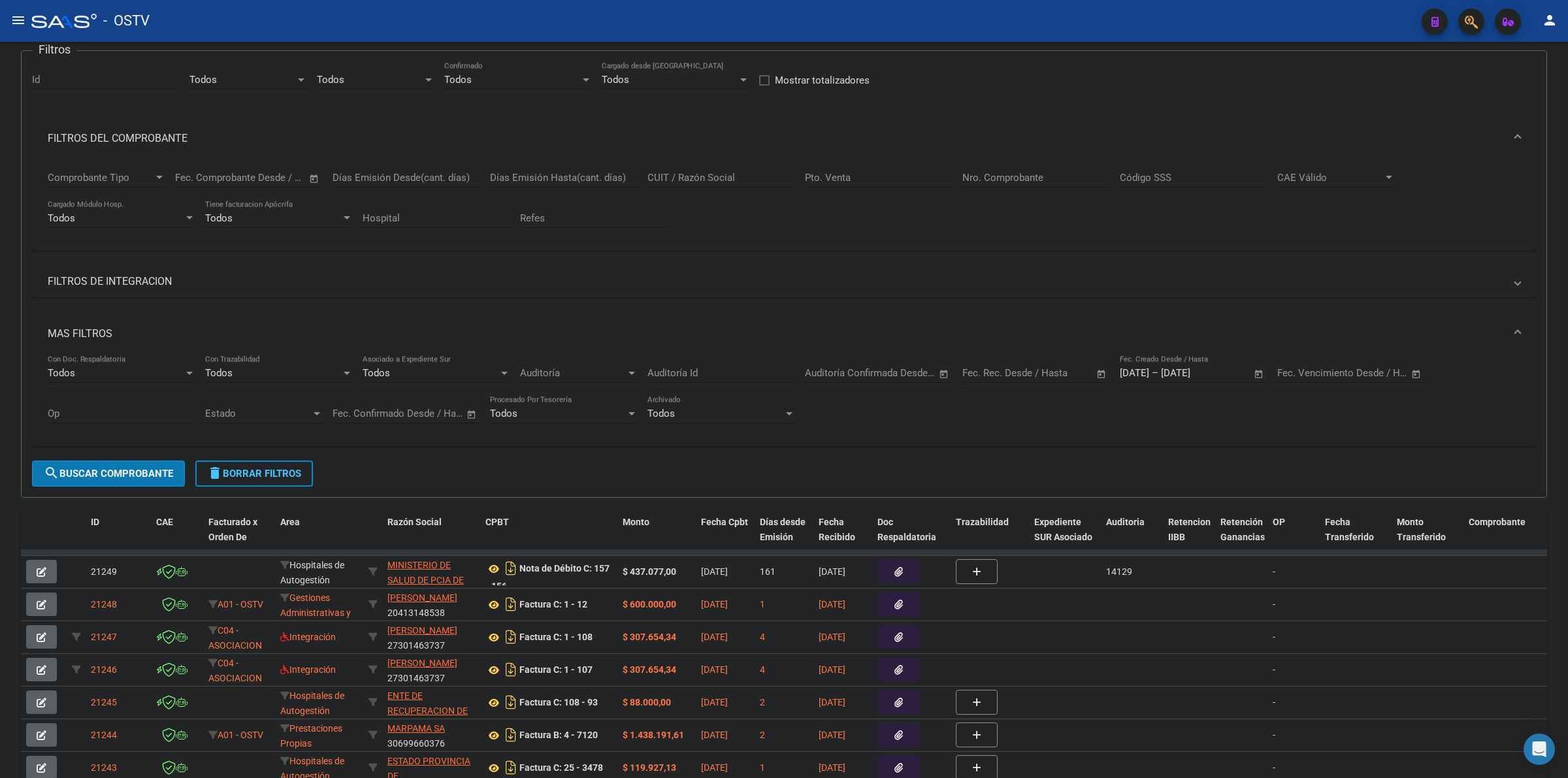
scroll to position [60, 0]
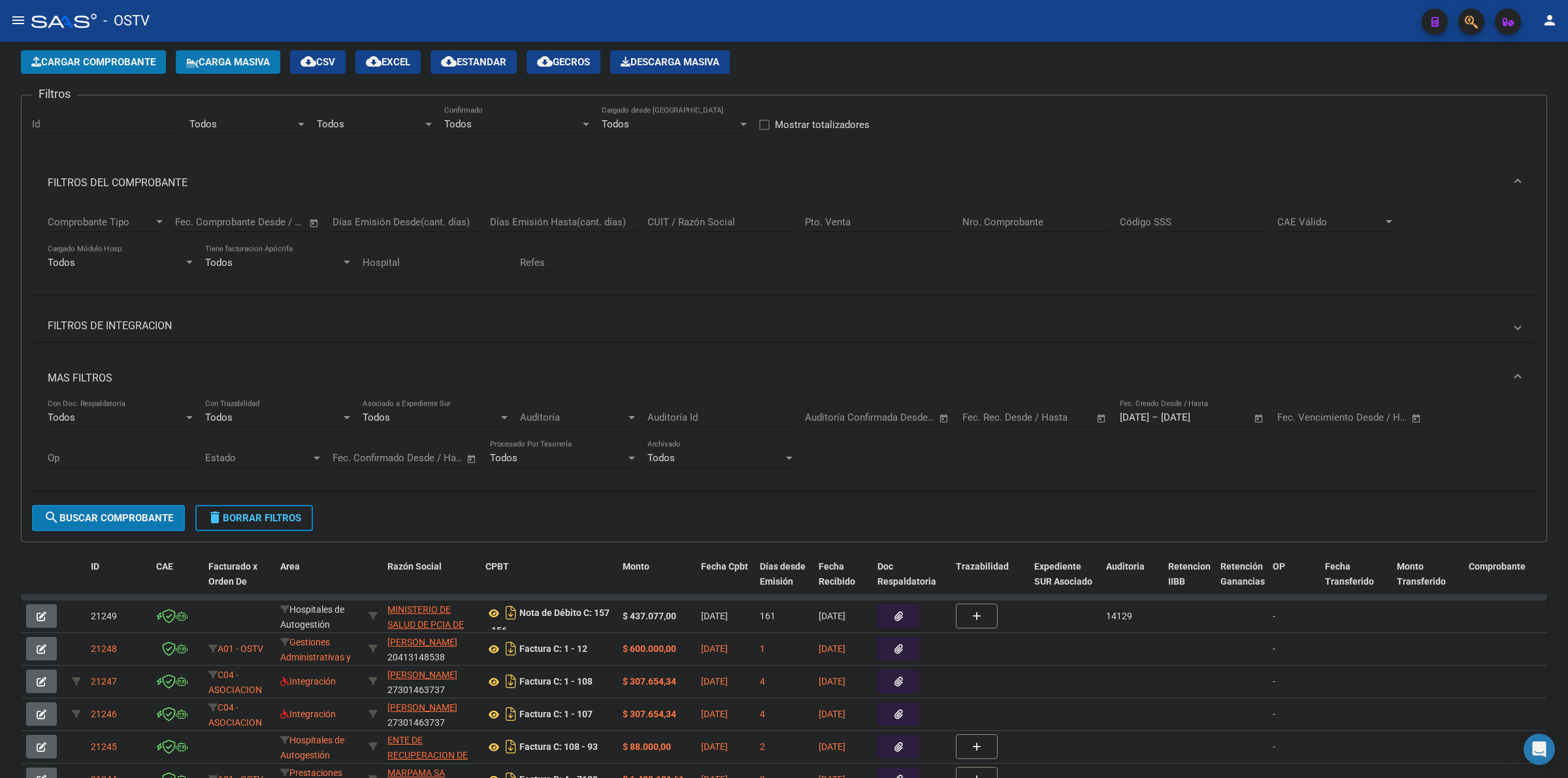
click at [1122, 177] on mat-panel-title "FILTROS DEL COMPROBANTE" at bounding box center [775, 182] width 1457 height 14
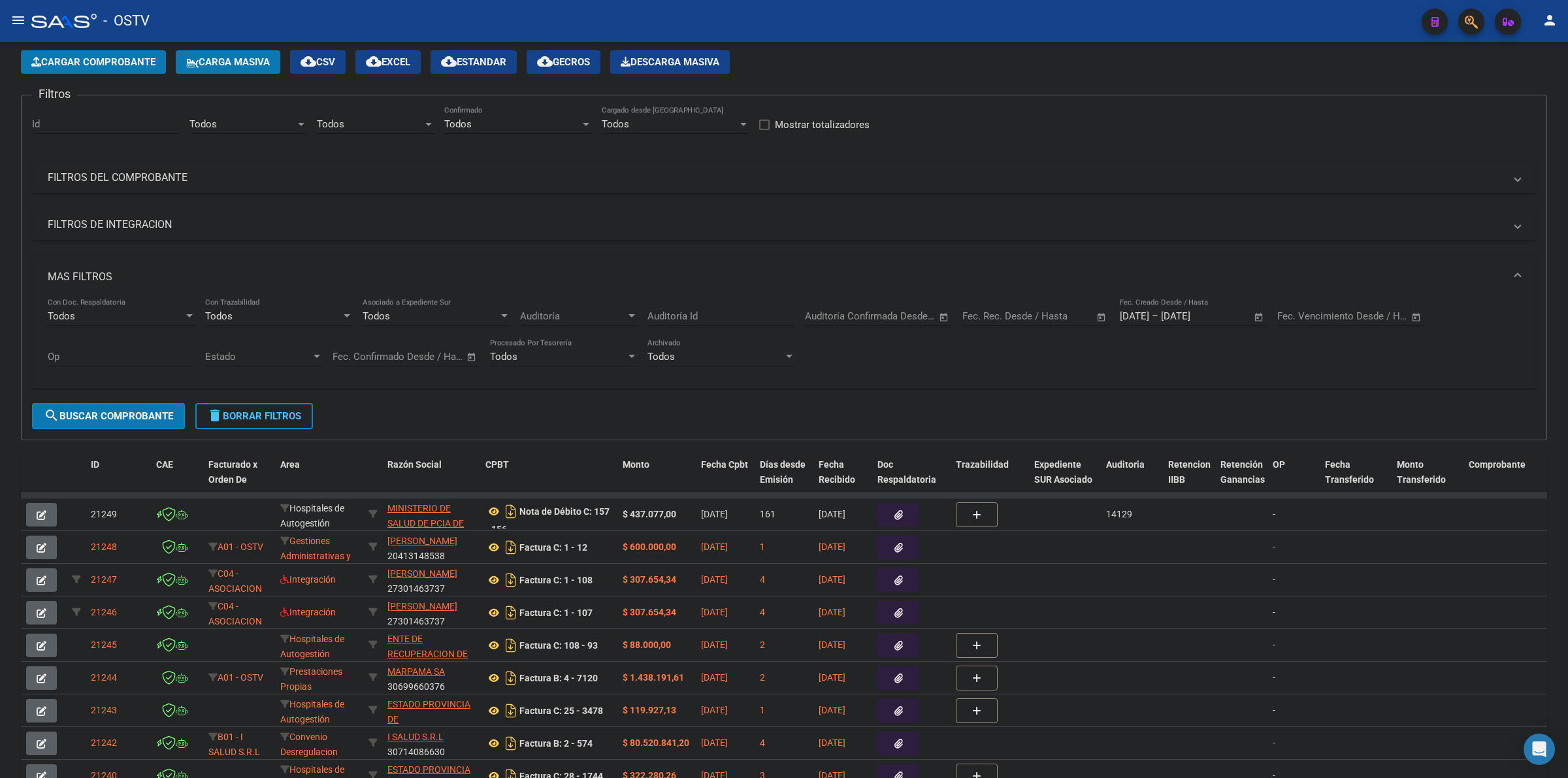
click at [141, 279] on mat-panel-title "MAS FILTROS" at bounding box center [775, 276] width 1457 height 14
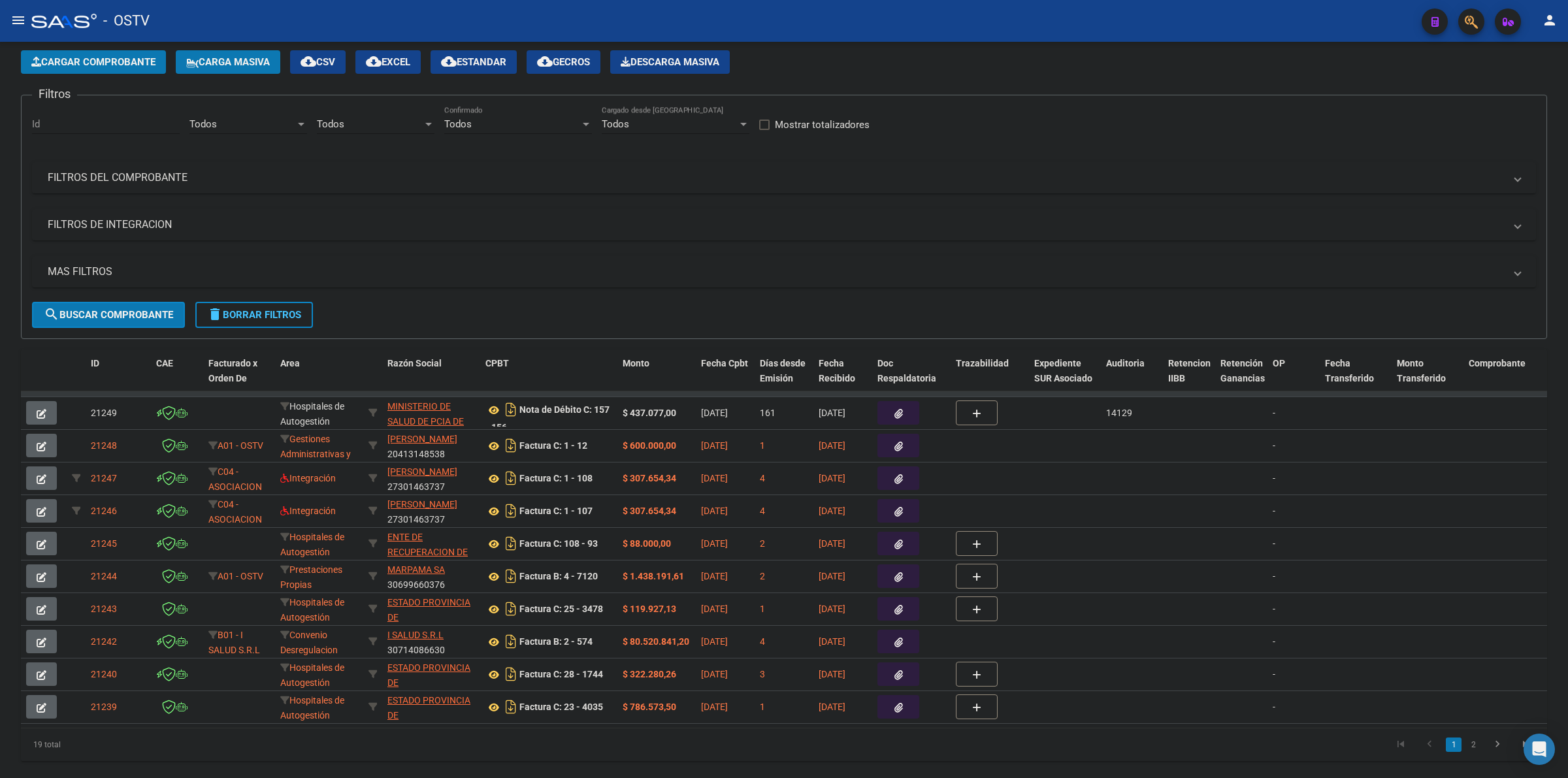
drag, startPoint x: 105, startPoint y: 270, endPoint x: 467, endPoint y: 17, distance: 441.6
click at [106, 269] on mat-panel-title "MAS FILTROS" at bounding box center [775, 271] width 1457 height 14
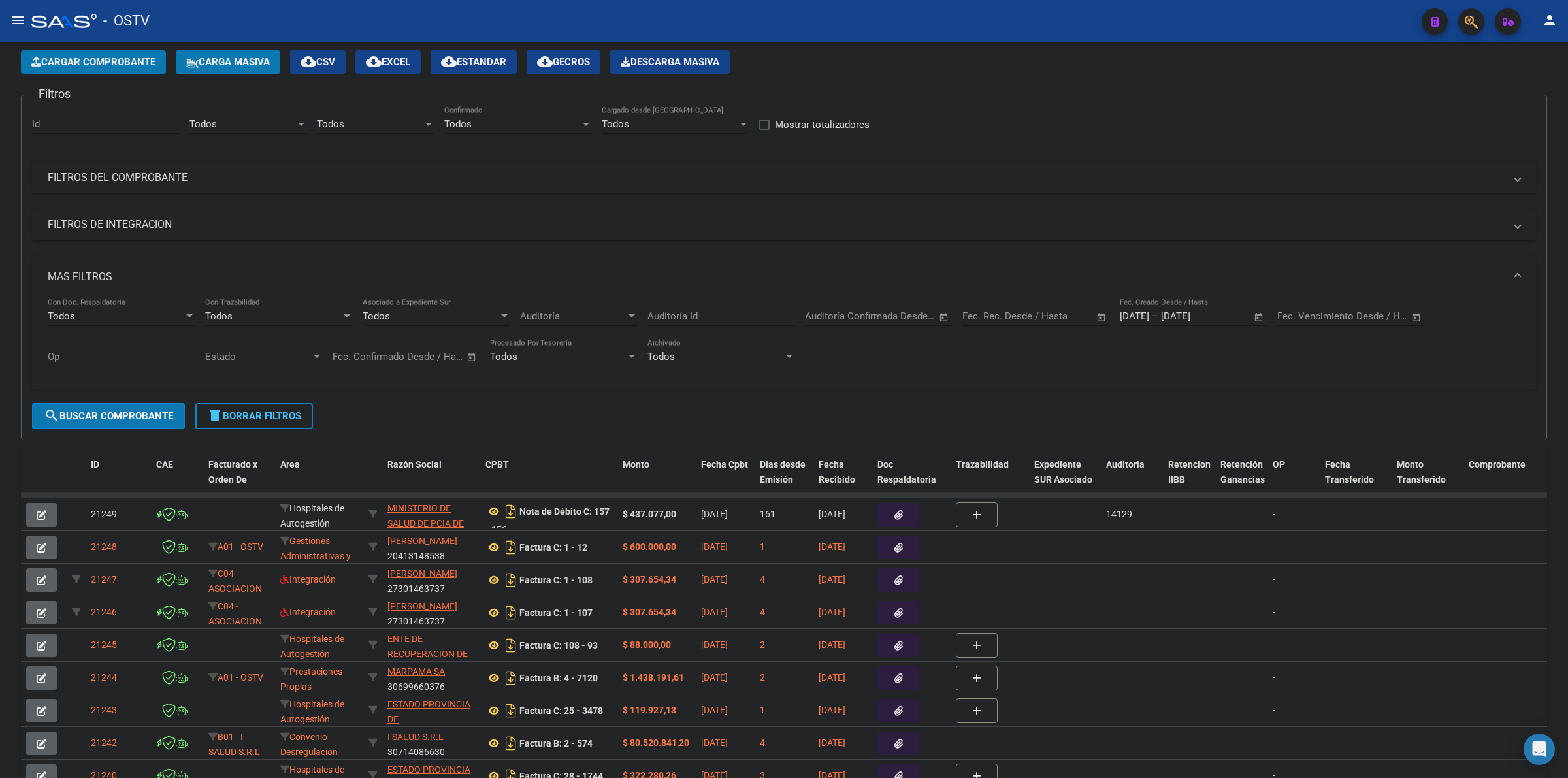
click at [378, 127] on div "Todos" at bounding box center [369, 124] width 106 height 12
drag, startPoint x: 385, startPoint y: 184, endPoint x: 350, endPoint y: 166, distance: 39.4
click at [383, 184] on span "A01 - OSTV" at bounding box center [408, 181] width 183 height 29
click at [240, 124] on div "Todos" at bounding box center [242, 124] width 106 height 12
click at [261, 181] on span "Gestiones Administrativas y Otros" at bounding box center [265, 181] width 150 height 12
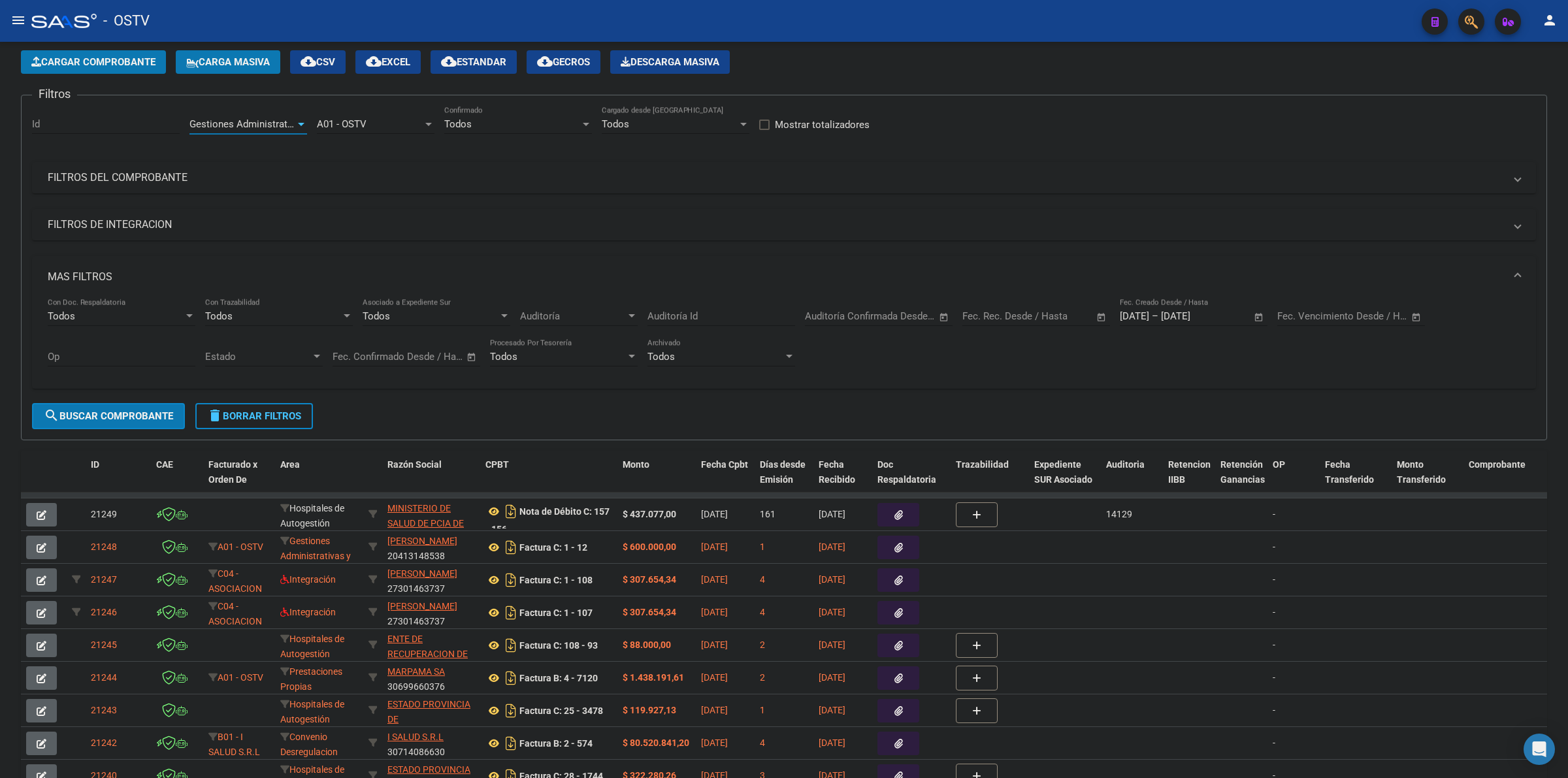
click at [156, 413] on span "search Buscar Comprobante" at bounding box center [109, 416] width 130 height 12
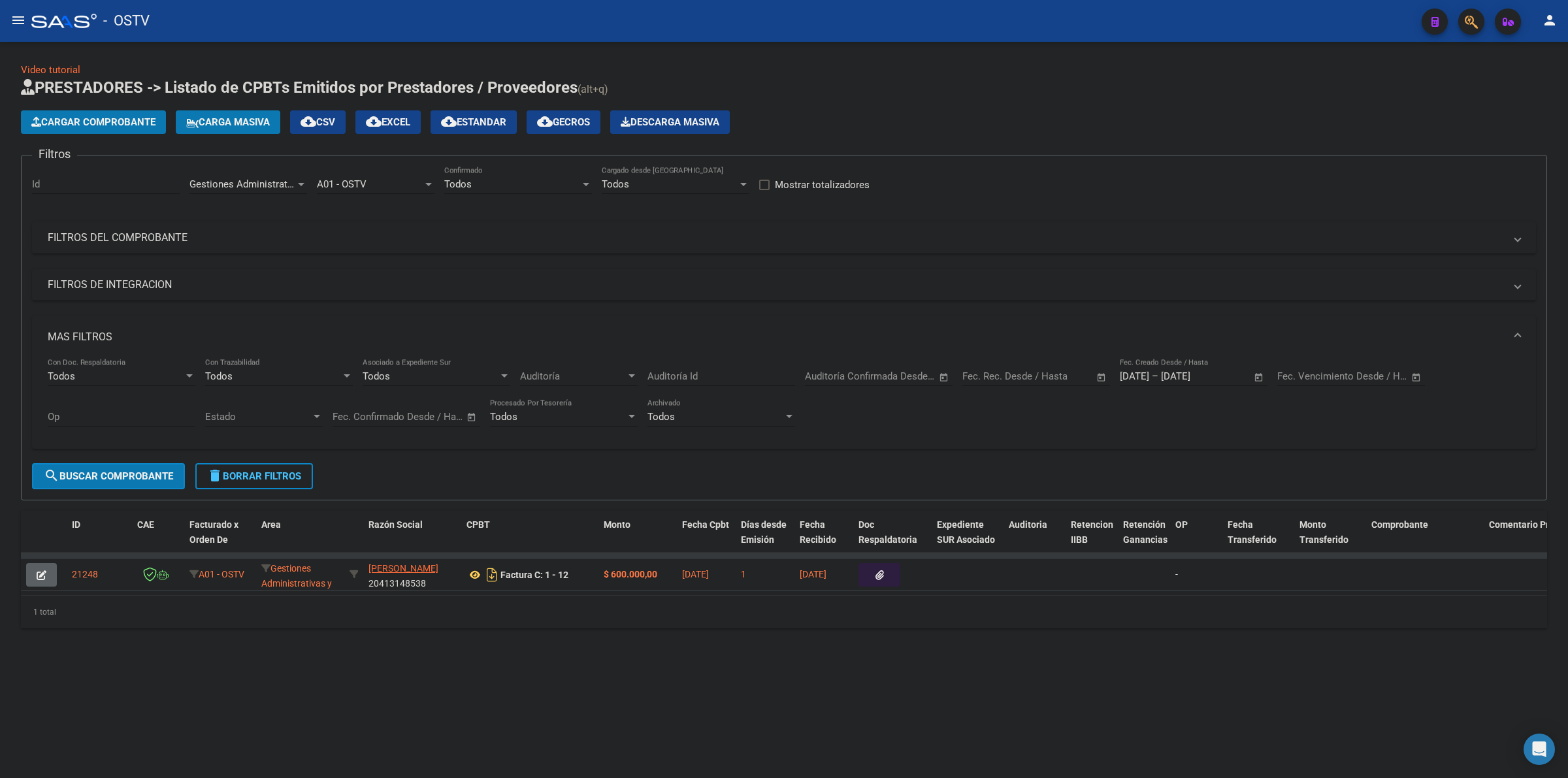
scroll to position [0, 0]
drag, startPoint x: 470, startPoint y: 574, endPoint x: 455, endPoint y: 357, distance: 217.5
click at [265, 187] on span "Gestiones Administrativas y Otros" at bounding box center [265, 184] width 150 height 12
click at [242, 236] on span "Prestaciones Propias" at bounding box center [275, 244] width 171 height 29
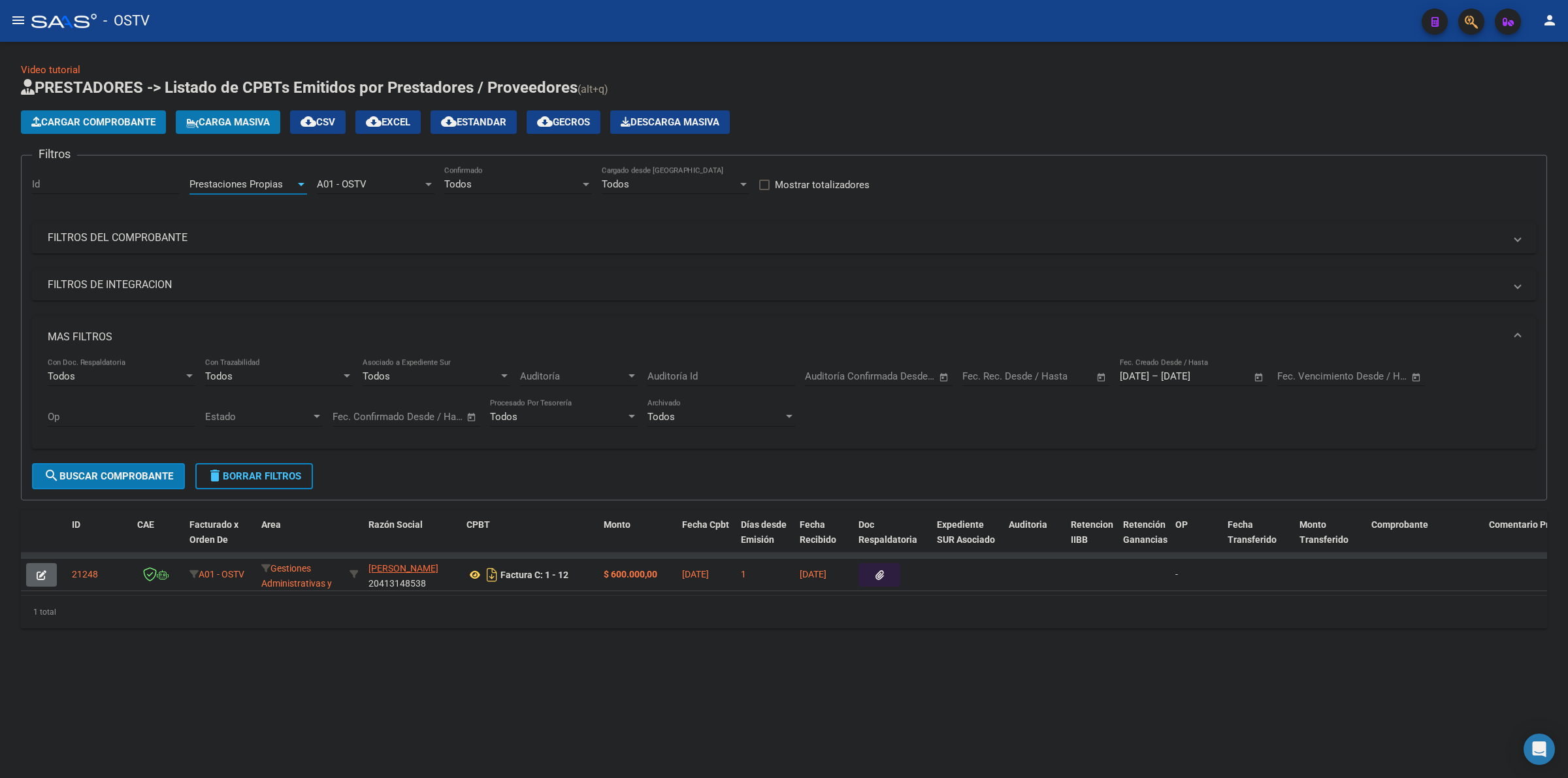
click at [128, 475] on span "search Buscar Comprobante" at bounding box center [109, 476] width 130 height 12
click at [288, 173] on div "Prestaciones Propias Area" at bounding box center [248, 180] width 117 height 28
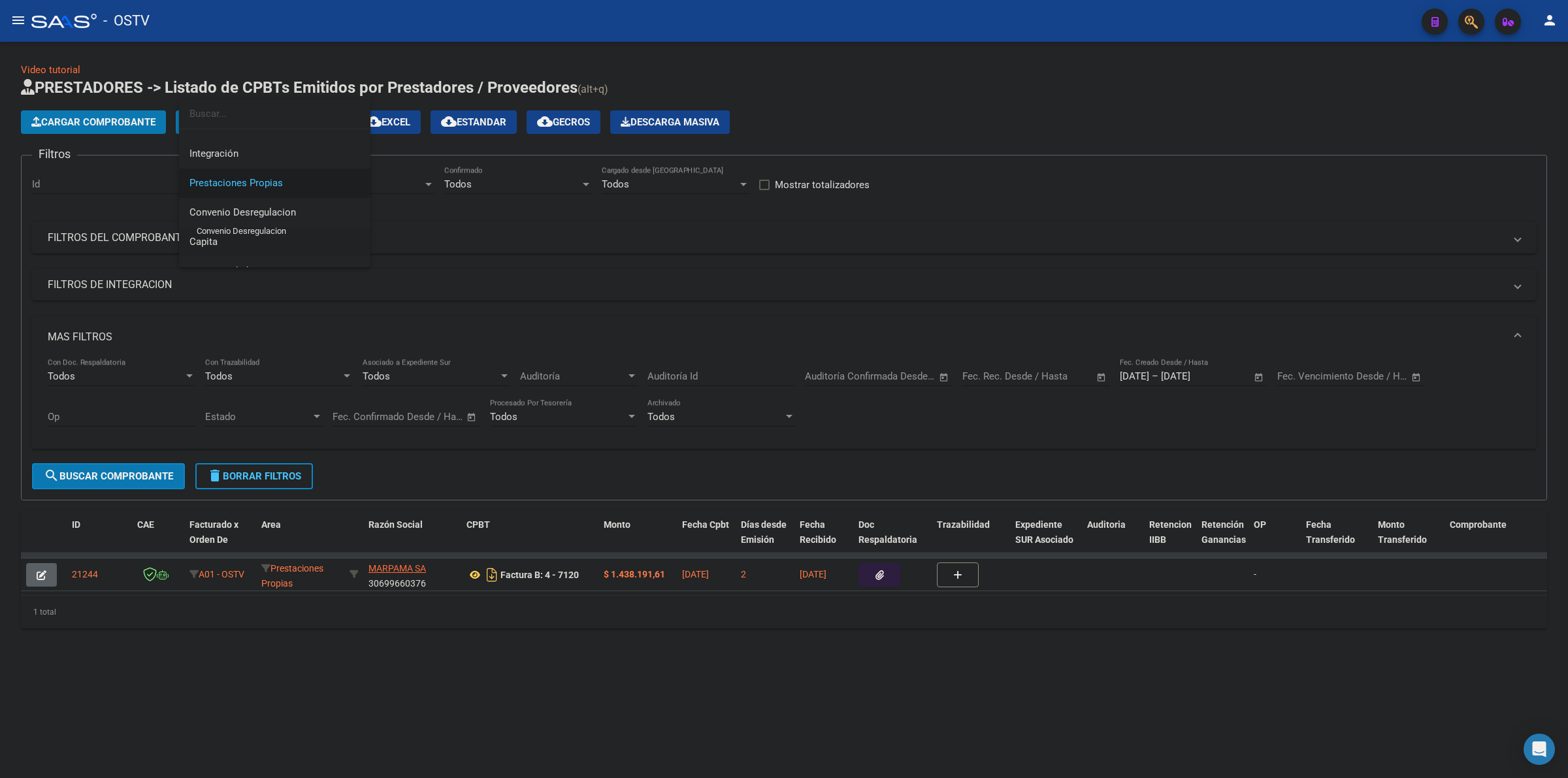
scroll to position [135, 0]
click at [255, 216] on span "Capita" at bounding box center [275, 215] width 171 height 29
click at [131, 473] on span "search Buscar Comprobante" at bounding box center [109, 476] width 130 height 12
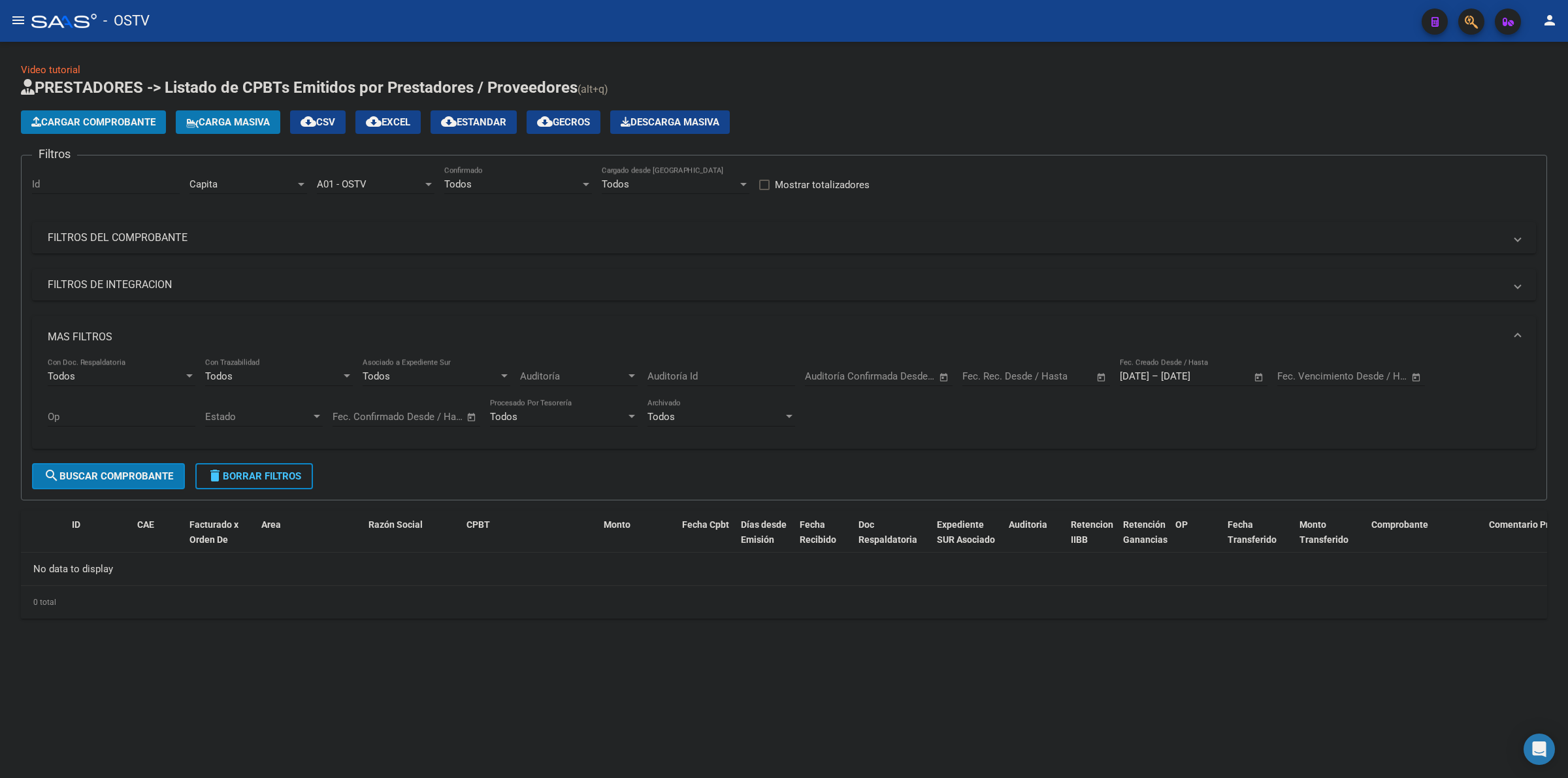
drag, startPoint x: 851, startPoint y: 92, endPoint x: 497, endPoint y: 314, distance: 417.9
click at [850, 92] on h1 "PRESTADORES -> Listado de CPBTs Emitidos por Prestadores / Proveedores (alt+q)" at bounding box center [784, 88] width 1526 height 22
click at [298, 473] on span "delete Borrar Filtros" at bounding box center [254, 476] width 94 height 12
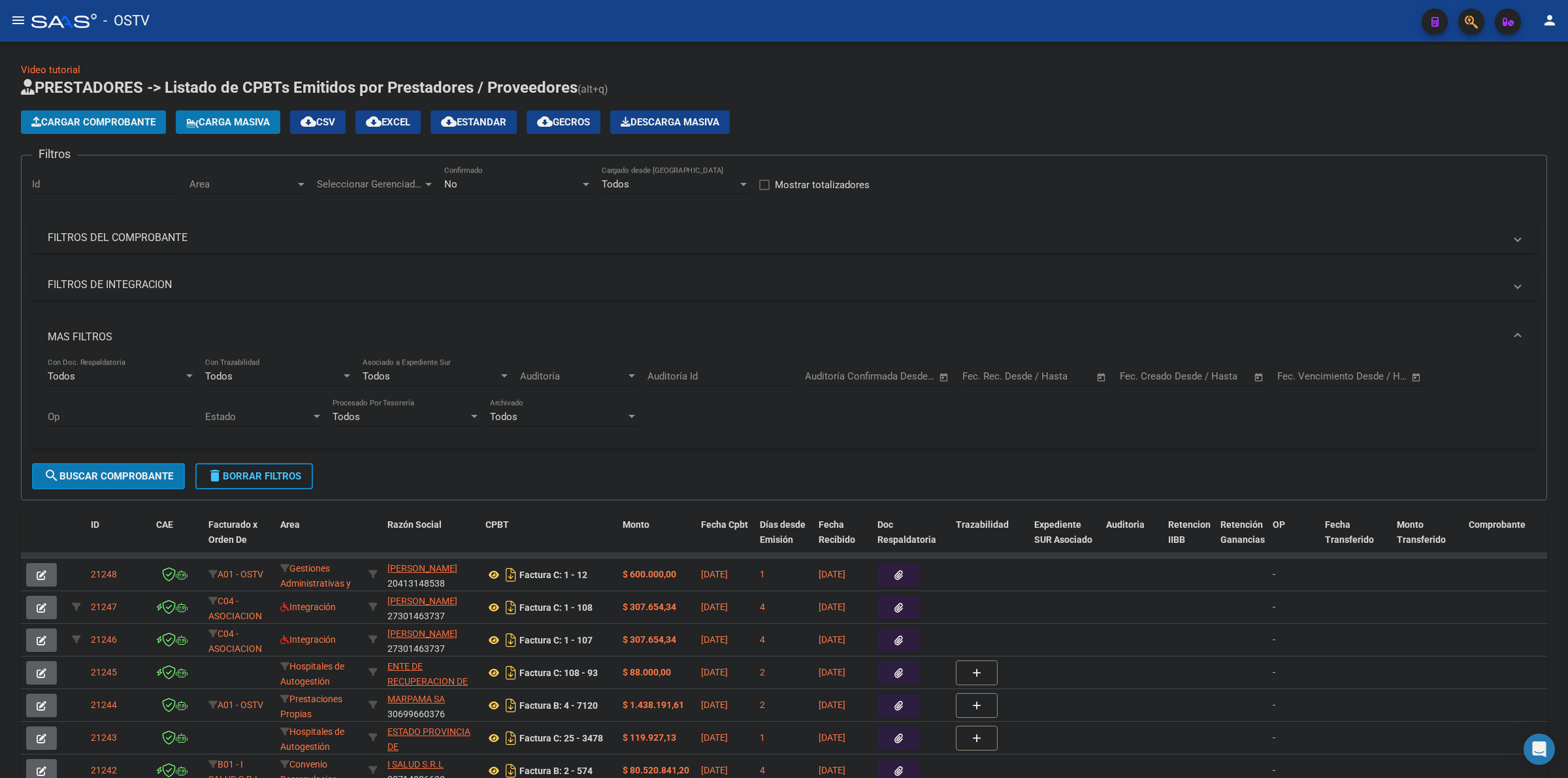
drag, startPoint x: 1189, startPoint y: 100, endPoint x: 1139, endPoint y: 100, distance: 50.0
click at [1170, 103] on app-list-header "PRESTADORES -> Listado de CPBTs Emitidos por Prestadores / Proveedores (alt+q) …" at bounding box center [784, 289] width 1526 height 424
click at [949, 96] on h1 "PRESTADORES -> Listado de CPBTs Emitidos por Prestadores / Proveedores (alt+q)" at bounding box center [784, 88] width 1526 height 22
click at [281, 473] on span "delete Borrar Filtros" at bounding box center [254, 476] width 94 height 12
click at [949, 82] on h1 "PRESTADORES -> Listado de CPBTs Emitidos por Prestadores / Proveedores (alt+q)" at bounding box center [784, 88] width 1526 height 22
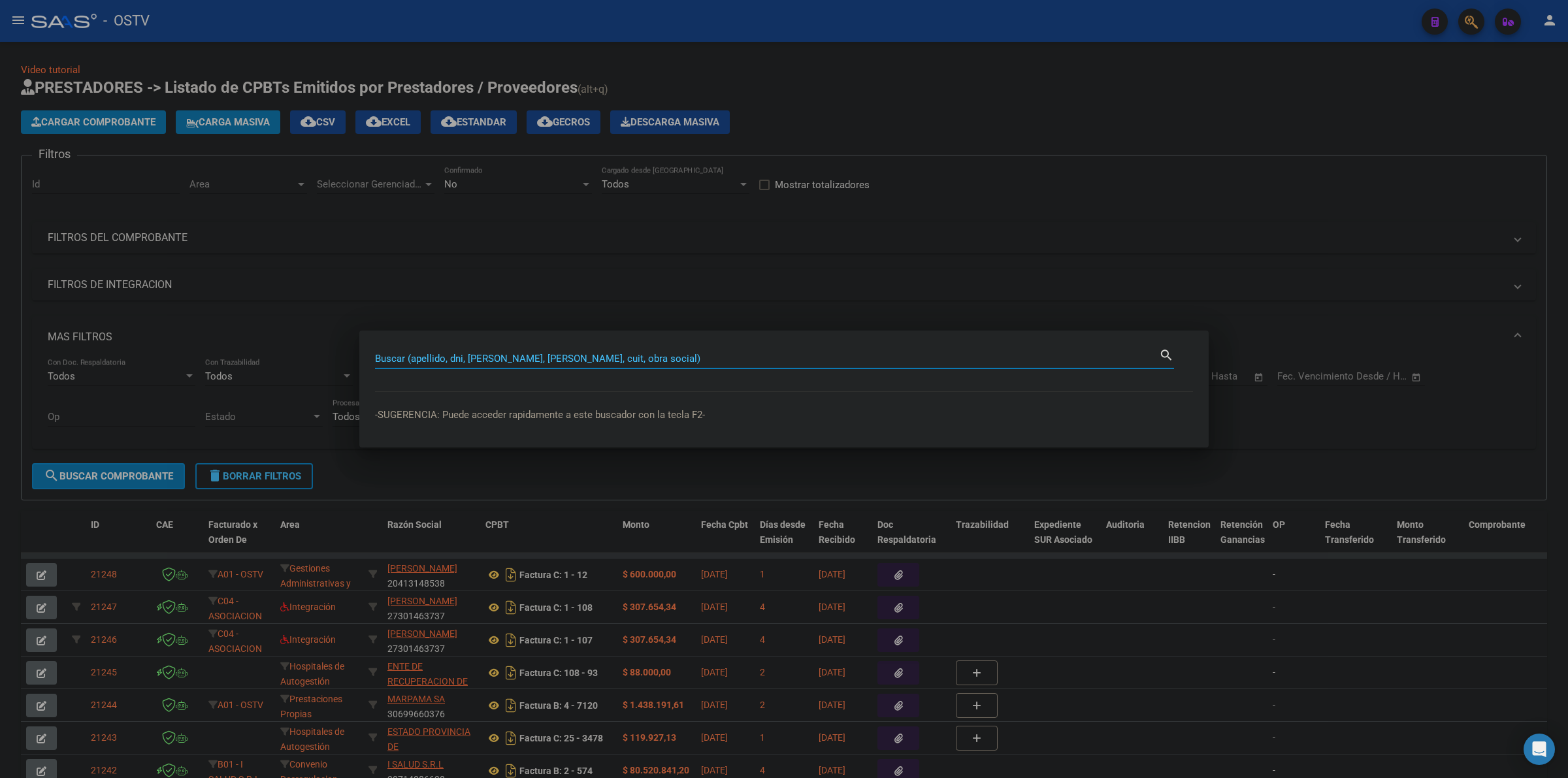
click at [949, 82] on div at bounding box center [784, 389] width 1568 height 778
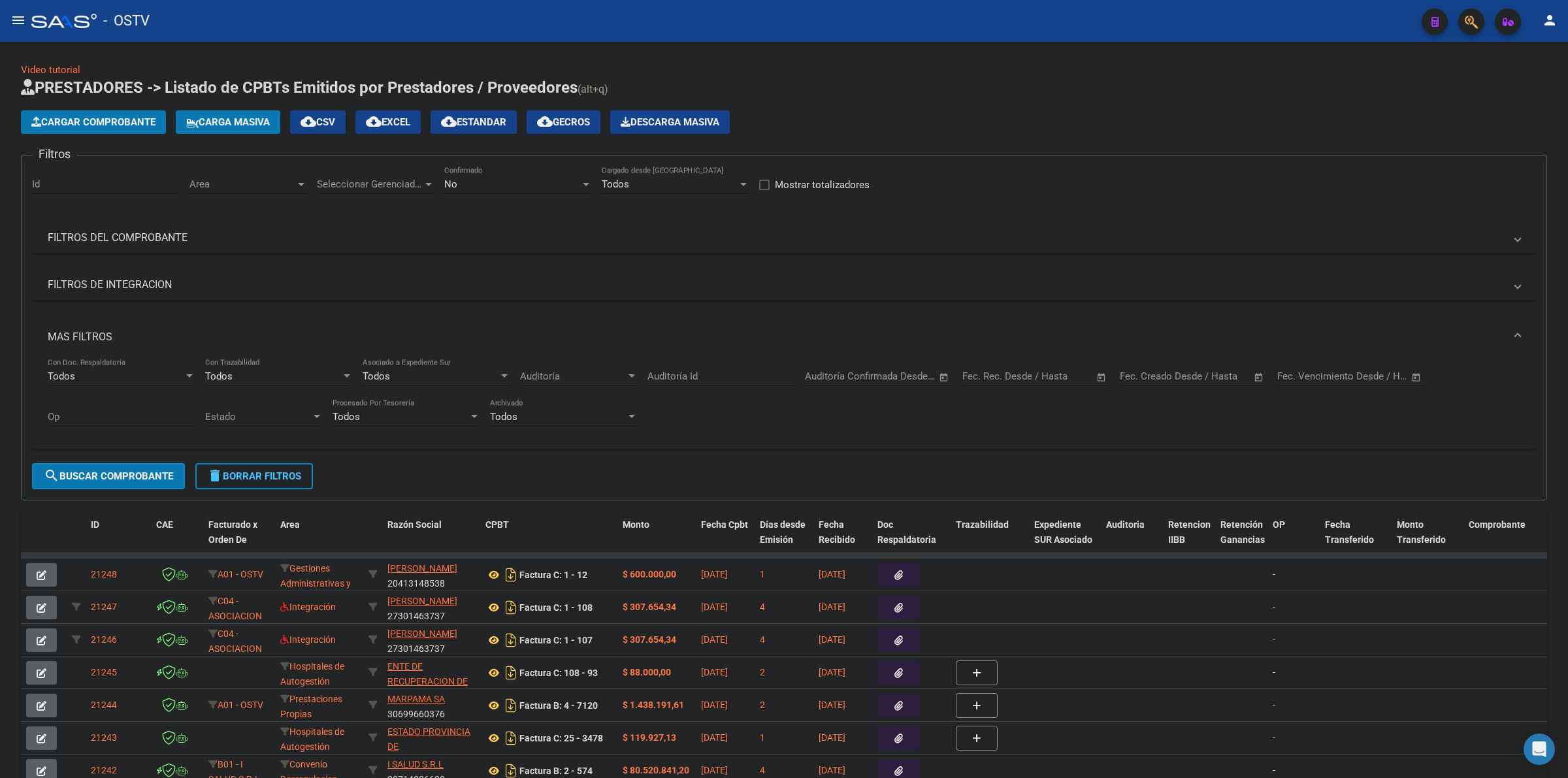
click at [464, 181] on div "No" at bounding box center [512, 184] width 136 height 12
click at [475, 119] on span "Todos" at bounding box center [517, 124] width 147 height 29
click at [148, 325] on mat-expansion-panel-header "MAS FILTROS" at bounding box center [784, 337] width 1504 height 42
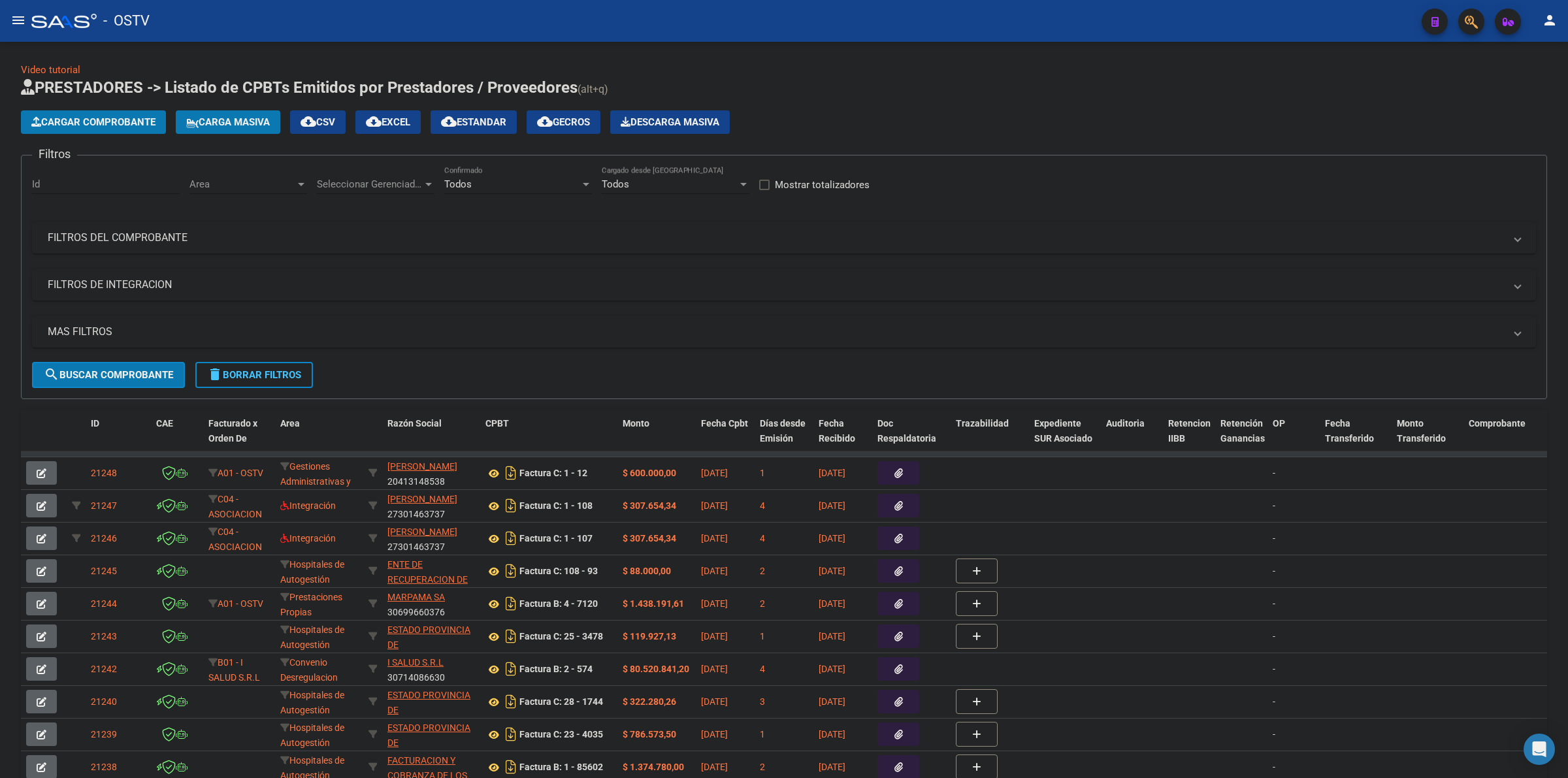
click at [185, 214] on div "Filtros Id Area Area Seleccionar Gerenciador Seleccionar Gerenciador Todos Conf…" at bounding box center [784, 264] width 1504 height 196
click at [184, 229] on mat-expansion-panel-header "FILTROS DEL COMPROBANTE" at bounding box center [784, 238] width 1504 height 32
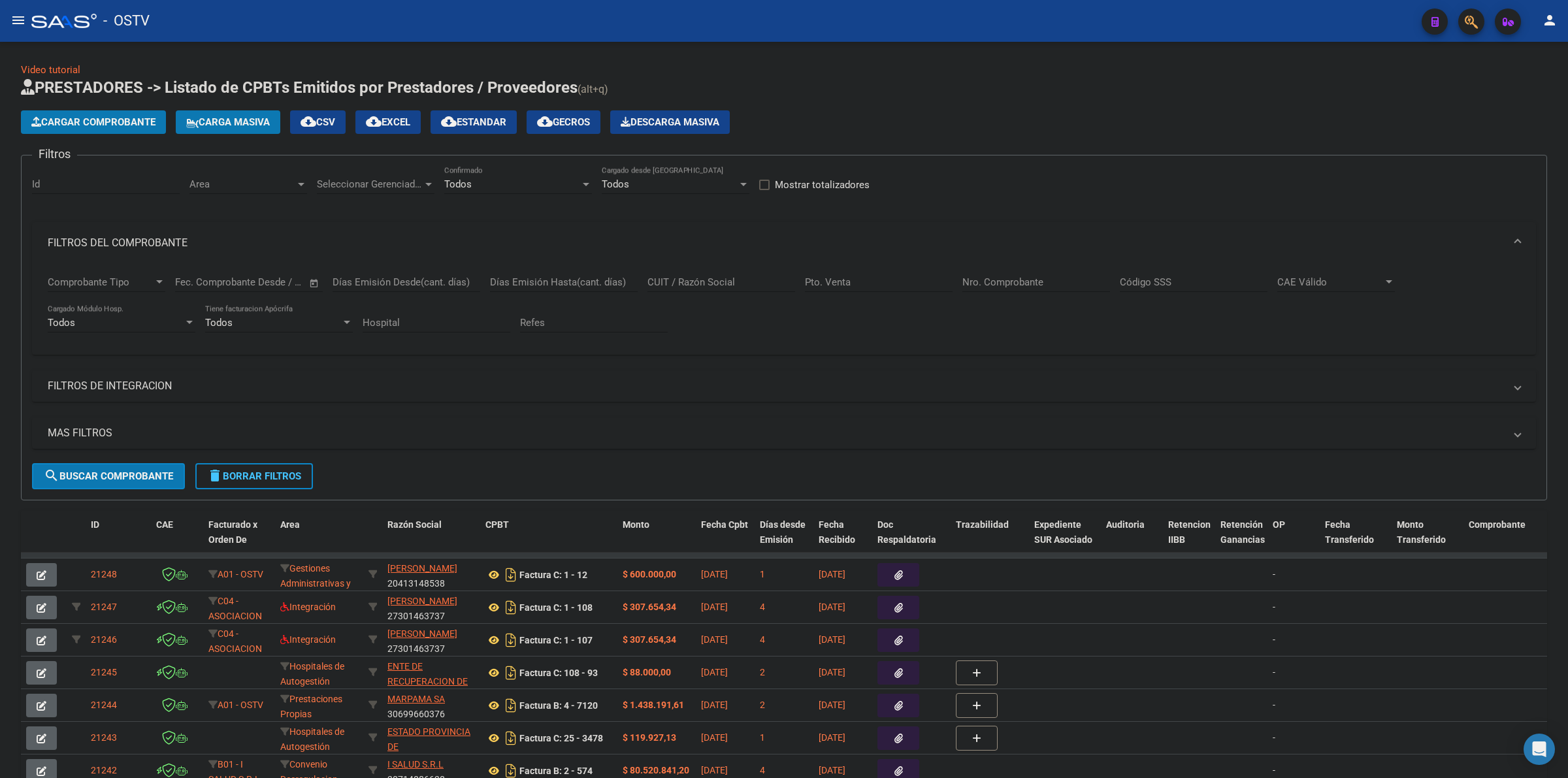
click at [1037, 278] on input "Nro. Comprobante" at bounding box center [1036, 282] width 147 height 12
paste input "4124"
type input "4124"
click at [117, 468] on button "search Buscar Comprobante" at bounding box center [108, 476] width 153 height 26
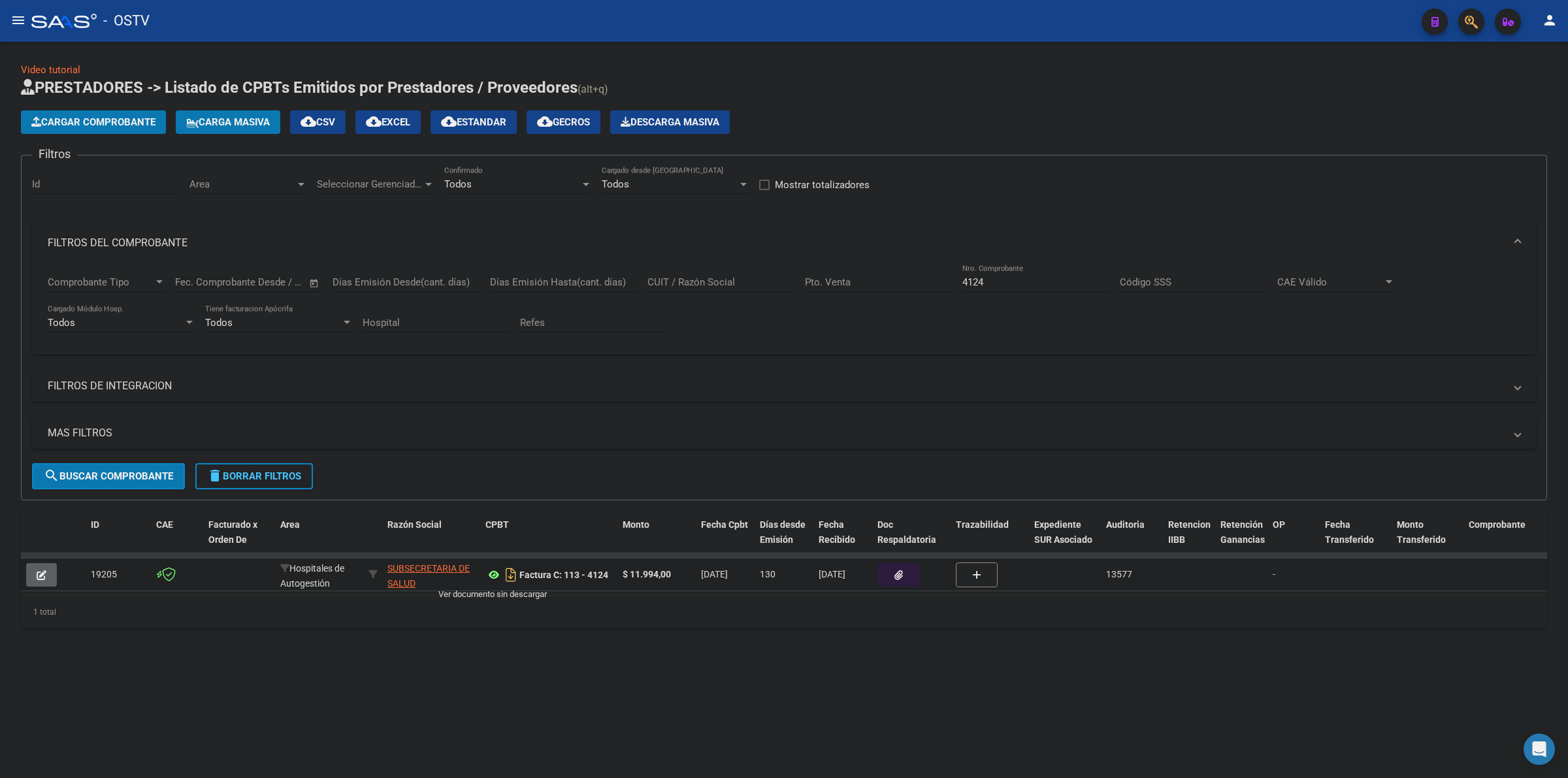
click at [491, 572] on icon at bounding box center [494, 575] width 17 height 16
